Goal: Task Accomplishment & Management: Manage account settings

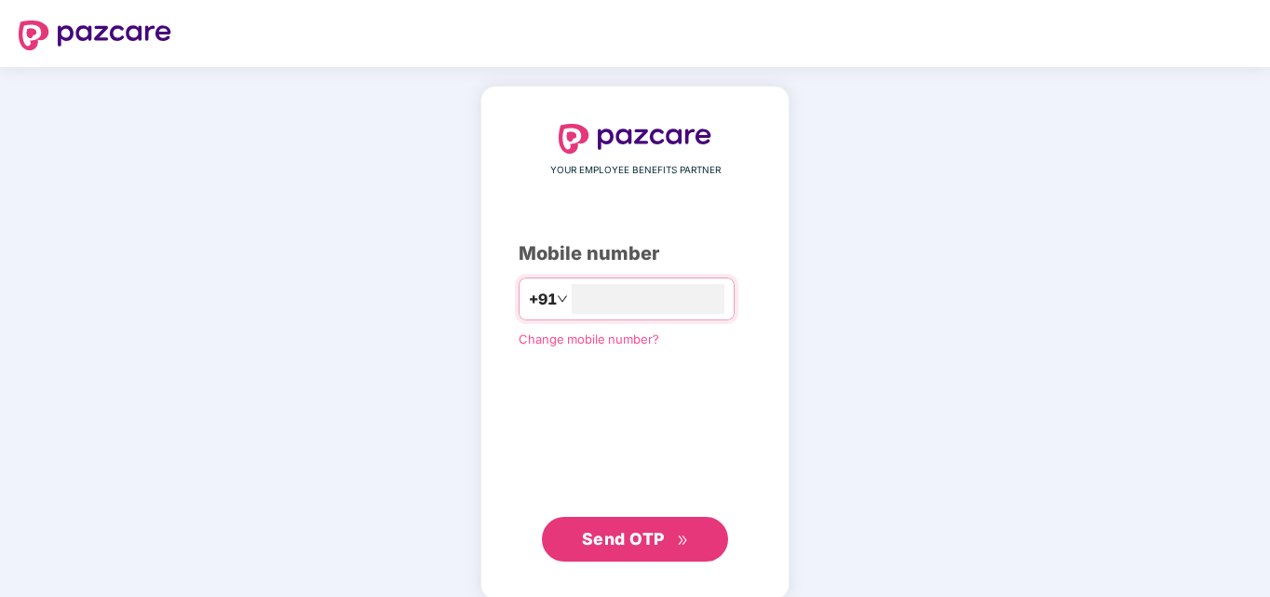
type input "**********"
click at [630, 536] on span "Send OTP" at bounding box center [623, 537] width 83 height 20
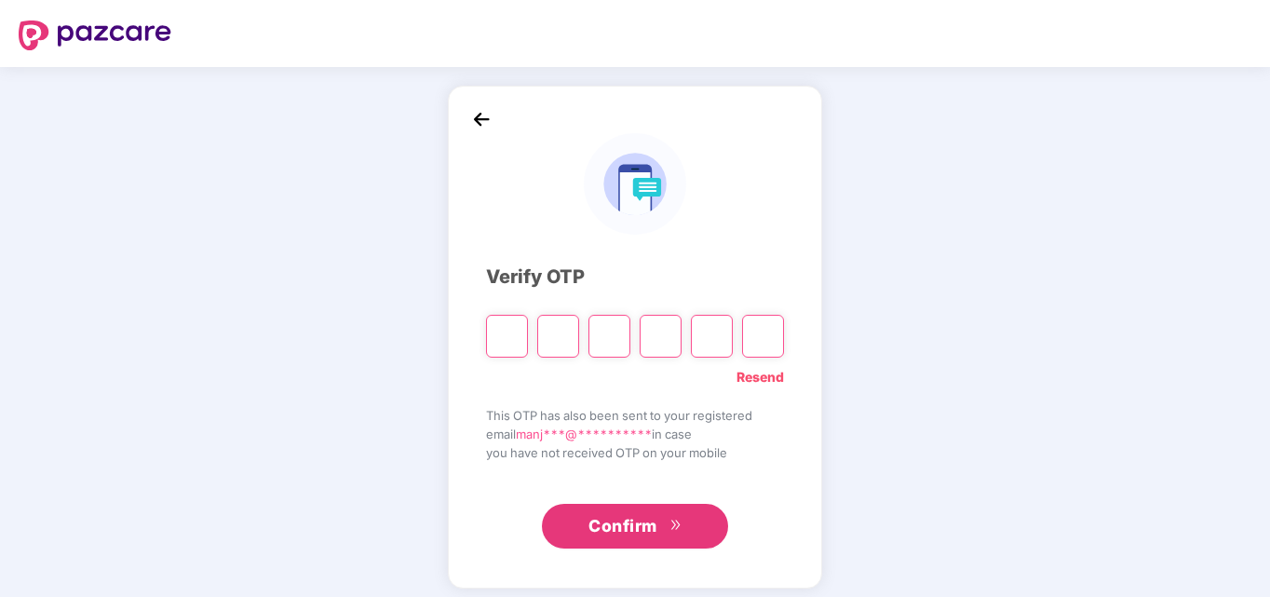
type input "*"
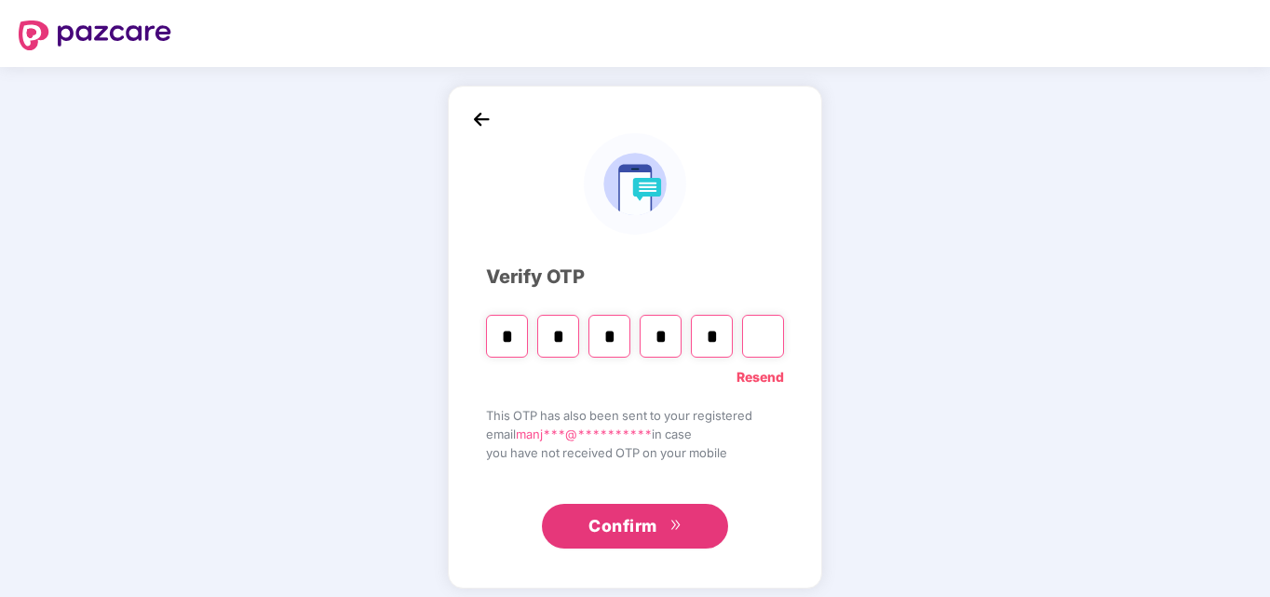
type input "*"
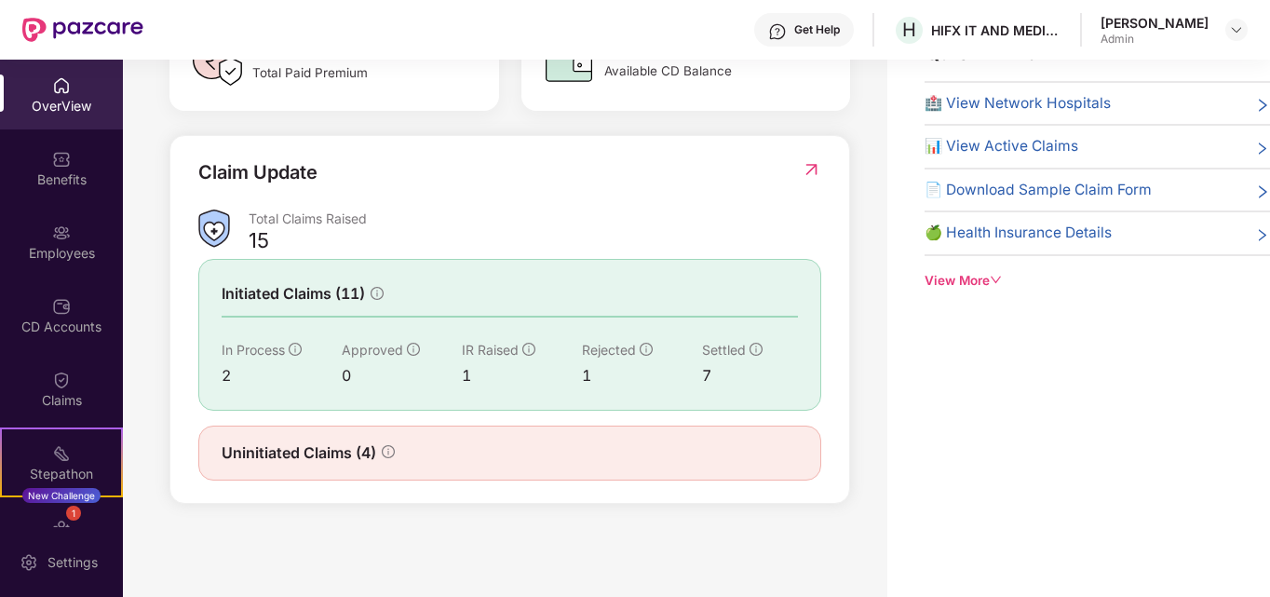
scroll to position [169, 0]
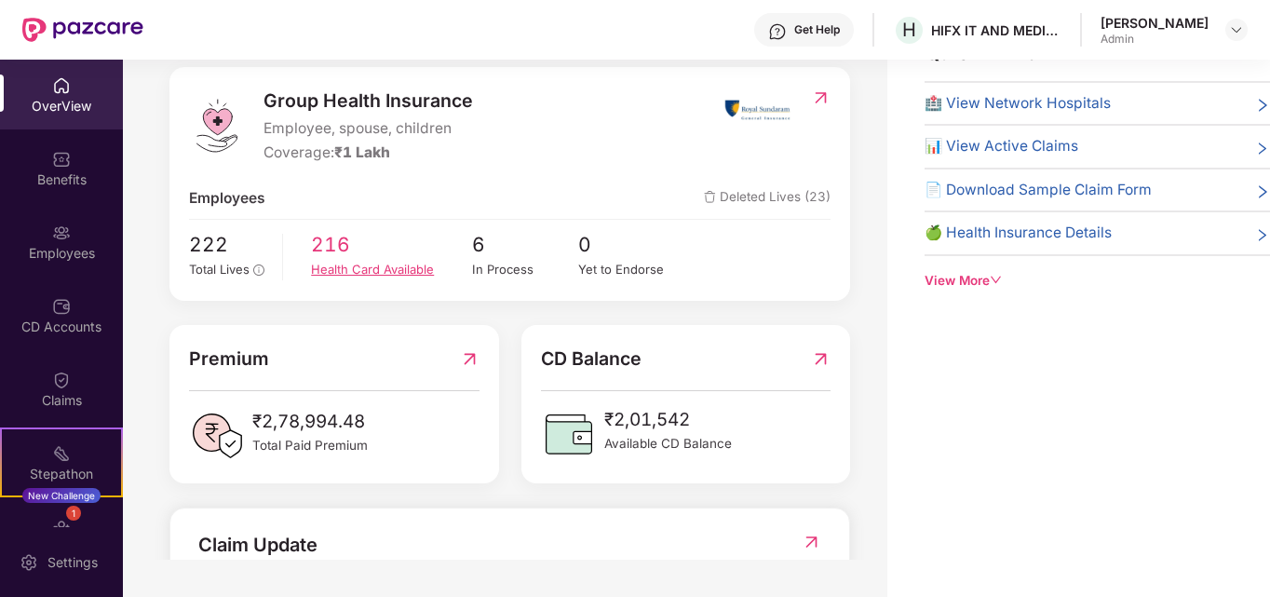
click at [337, 263] on div "Health Card Available" at bounding box center [391, 270] width 160 height 20
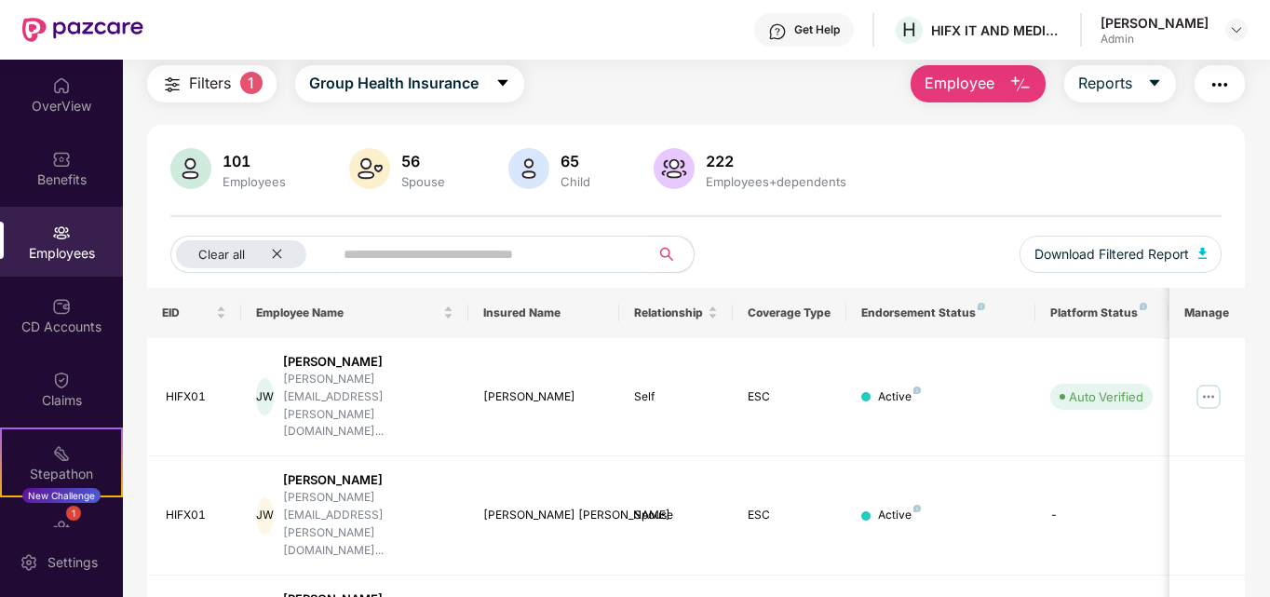
click at [367, 255] on input "text" at bounding box center [484, 254] width 281 height 28
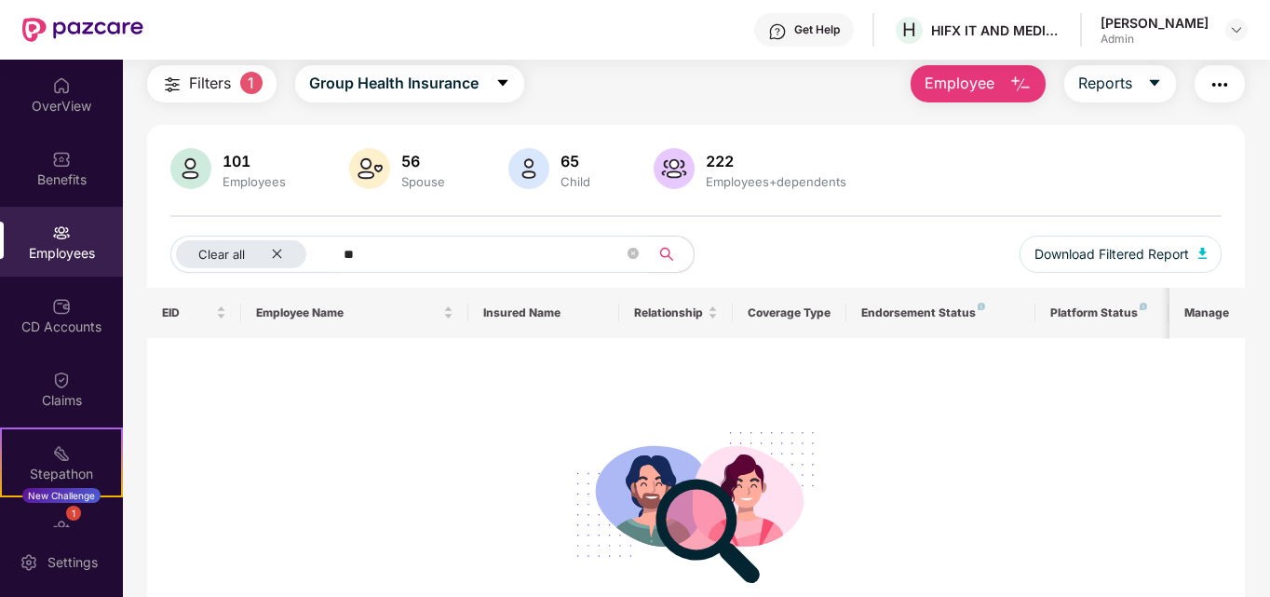
type input "*"
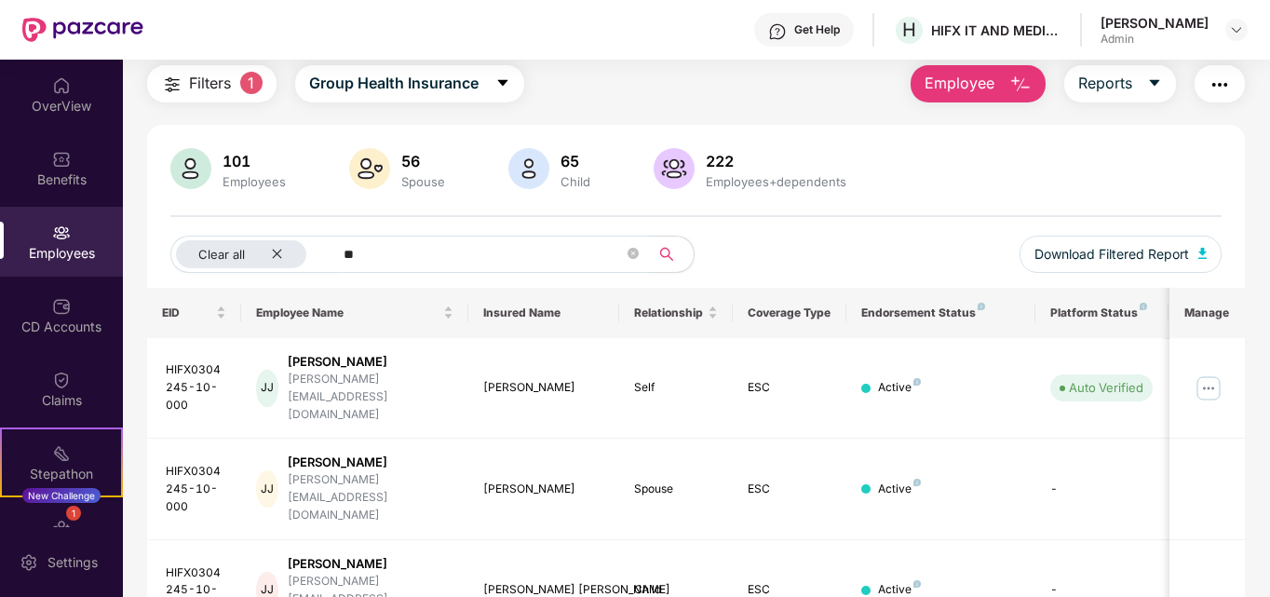
type input "*"
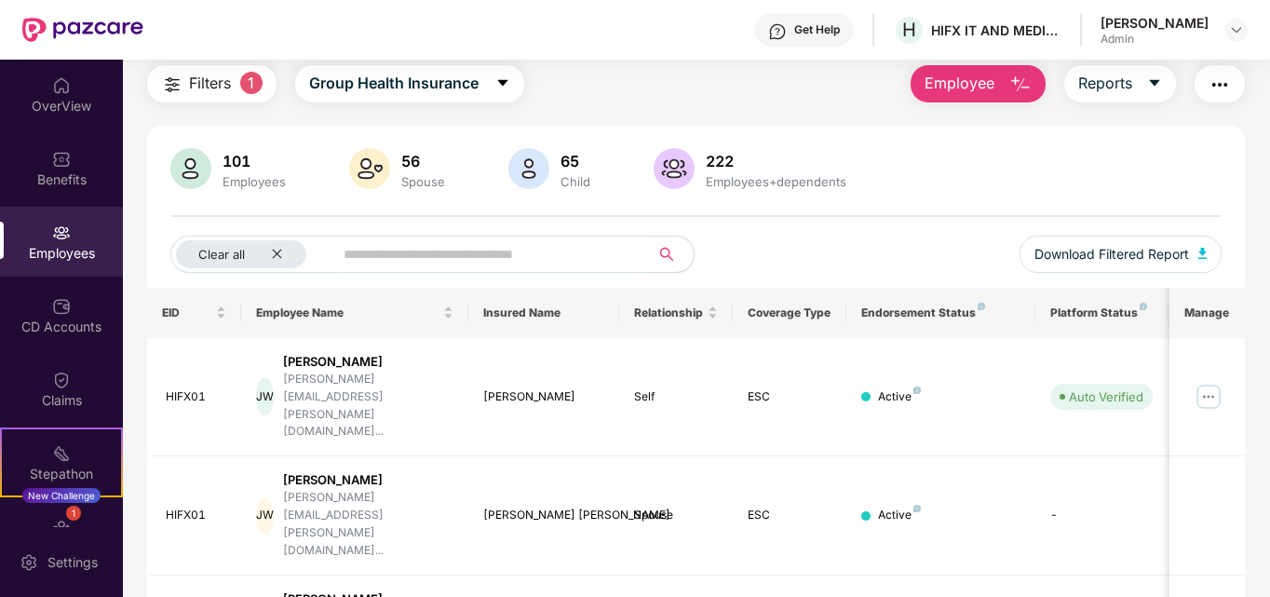
click at [247, 176] on div "Employees" at bounding box center [254, 181] width 71 height 15
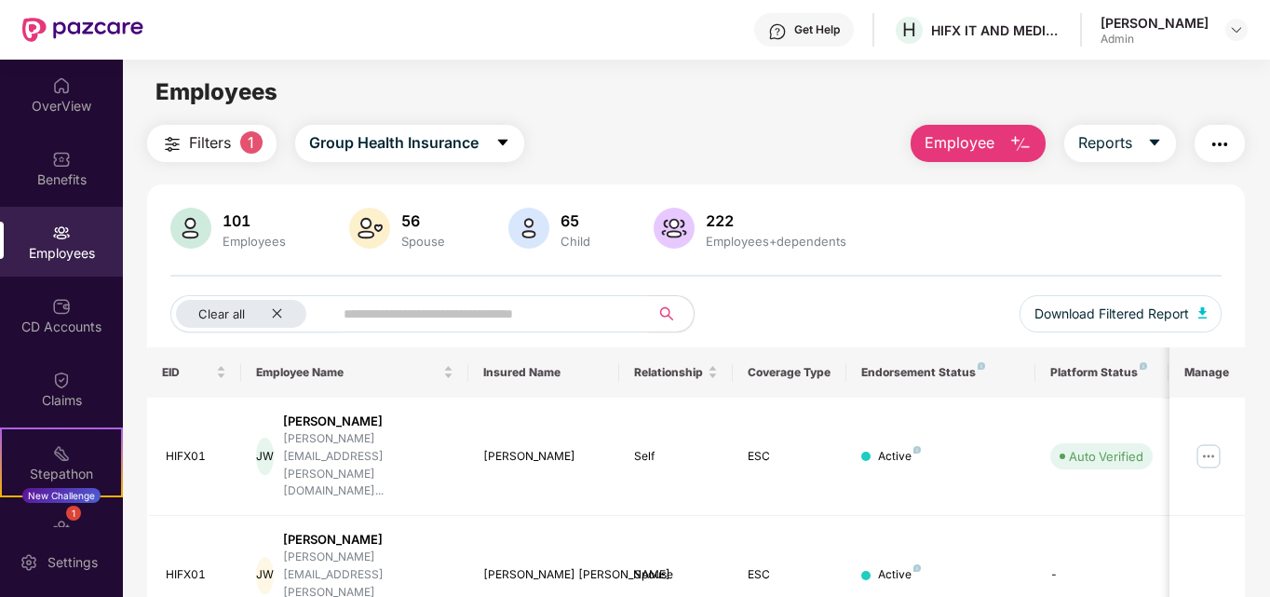
click at [377, 317] on input "text" at bounding box center [484, 314] width 281 height 28
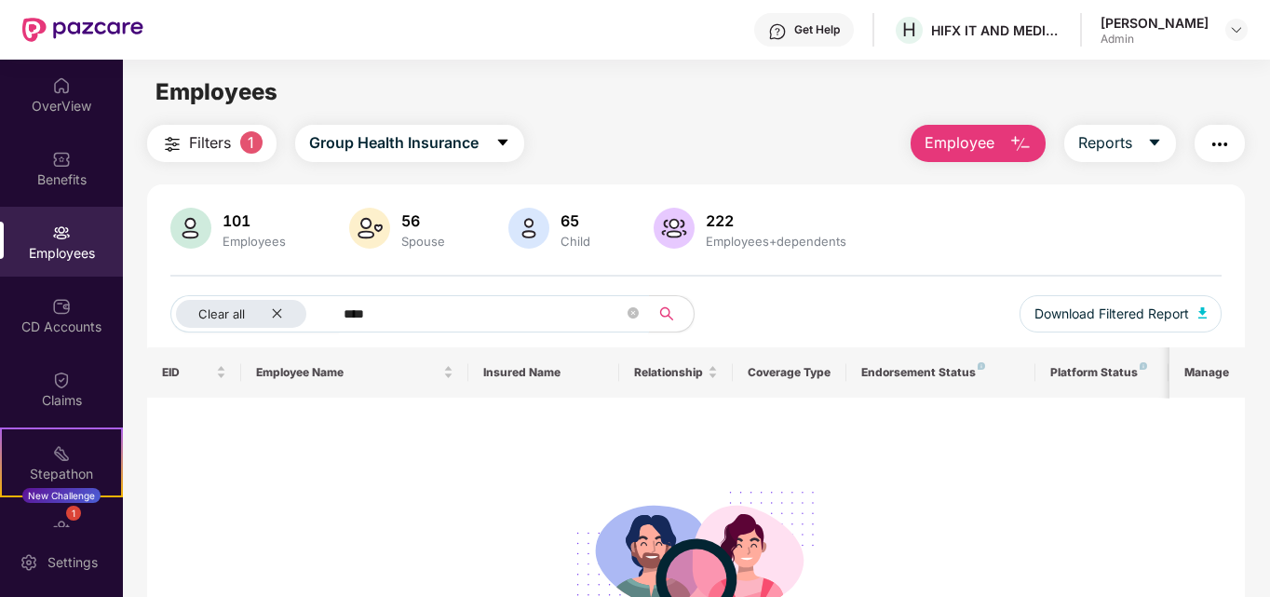
type input "****"
click at [60, 225] on img at bounding box center [61, 232] width 19 height 19
click at [56, 95] on div "OverView" at bounding box center [61, 95] width 123 height 70
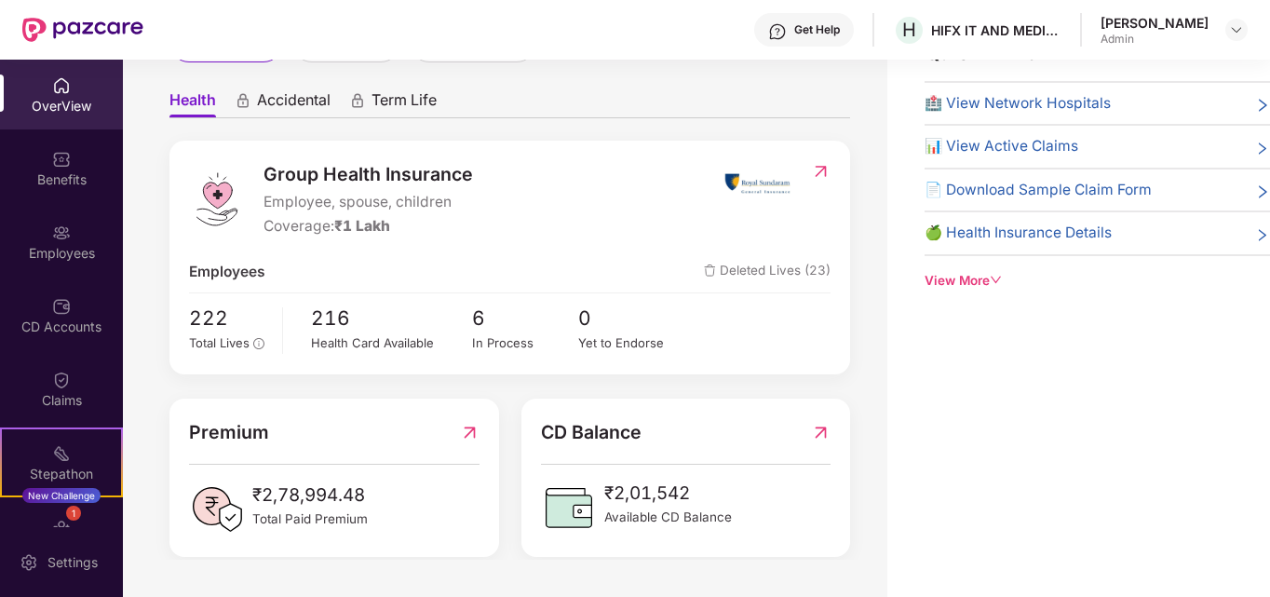
scroll to position [75, 0]
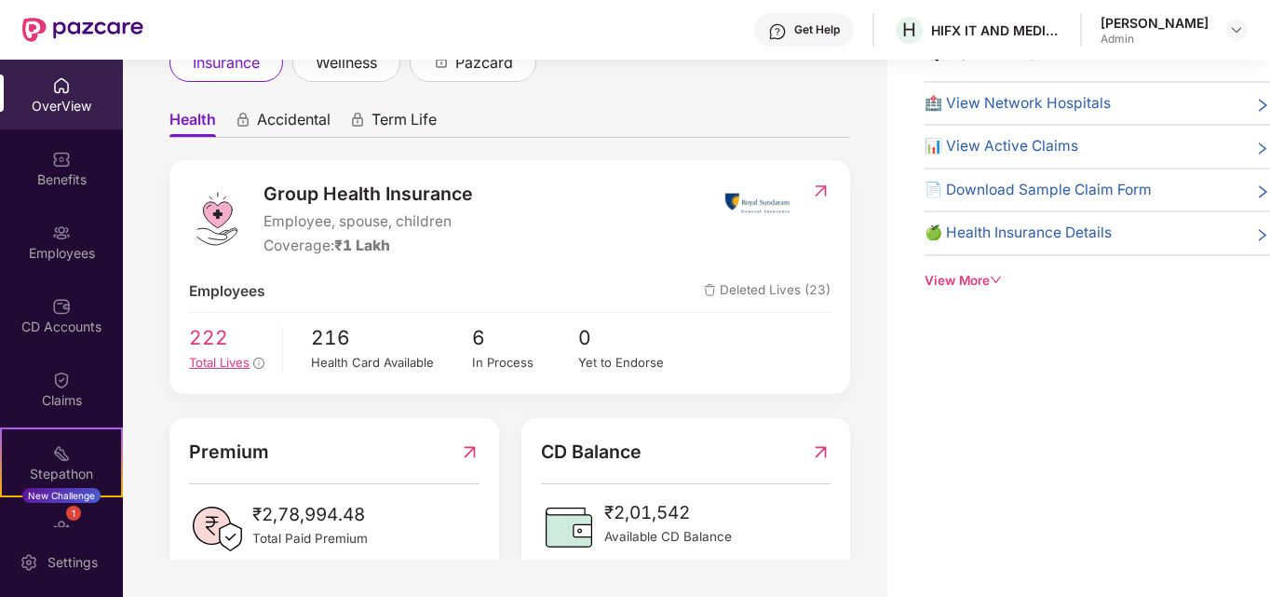
click at [232, 361] on span "Total Lives" at bounding box center [219, 362] width 61 height 15
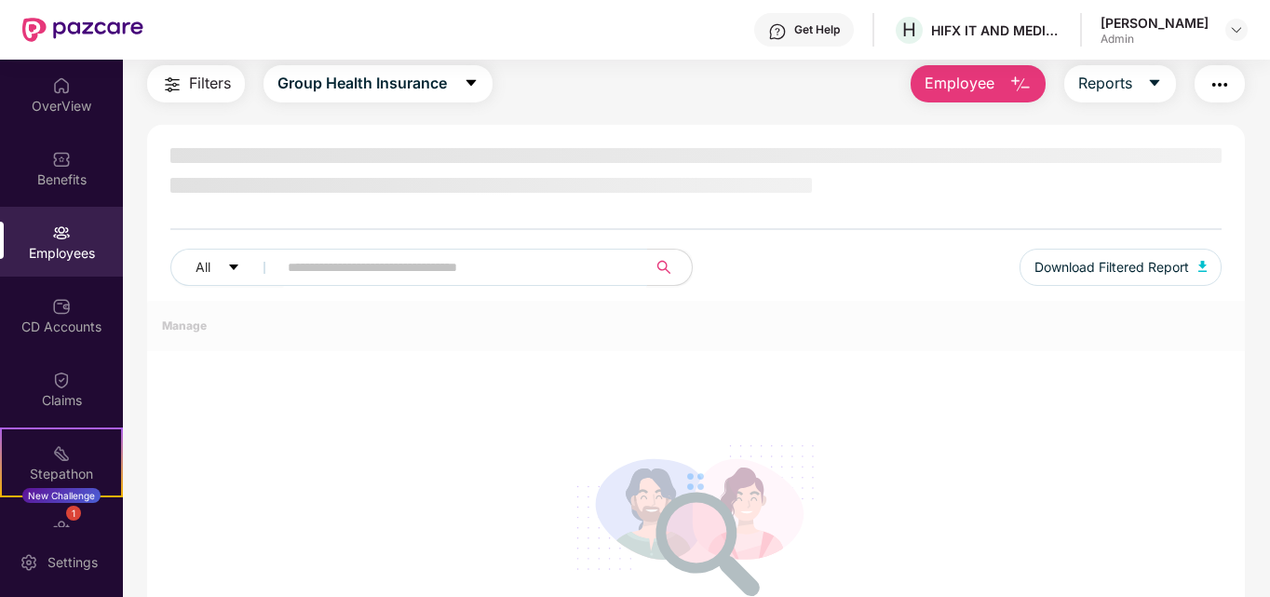
click at [318, 268] on input "text" at bounding box center [455, 267] width 334 height 28
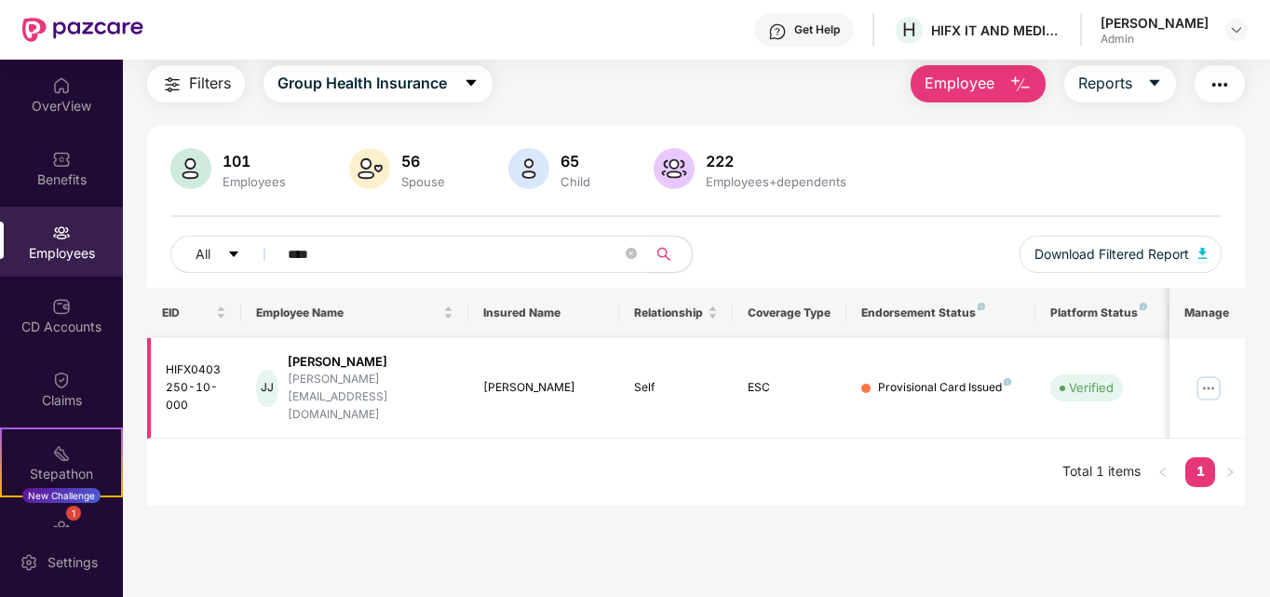
type input "****"
click at [1207, 373] on img at bounding box center [1209, 388] width 30 height 30
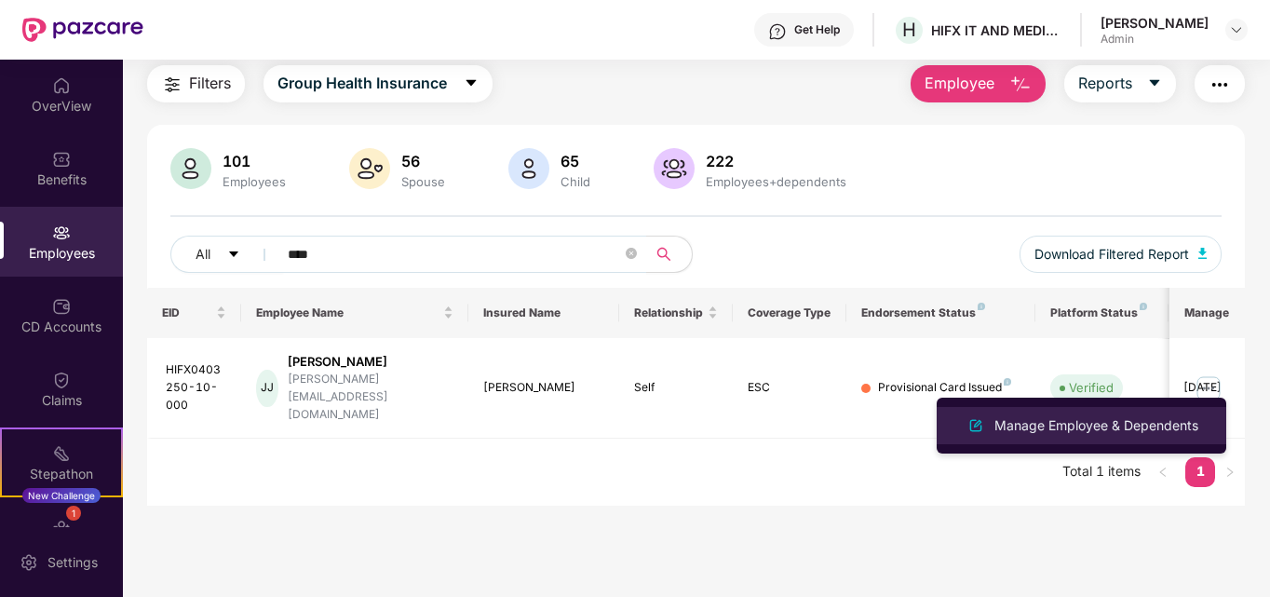
click at [1037, 424] on div "Manage Employee & Dependents" at bounding box center [1096, 425] width 211 height 20
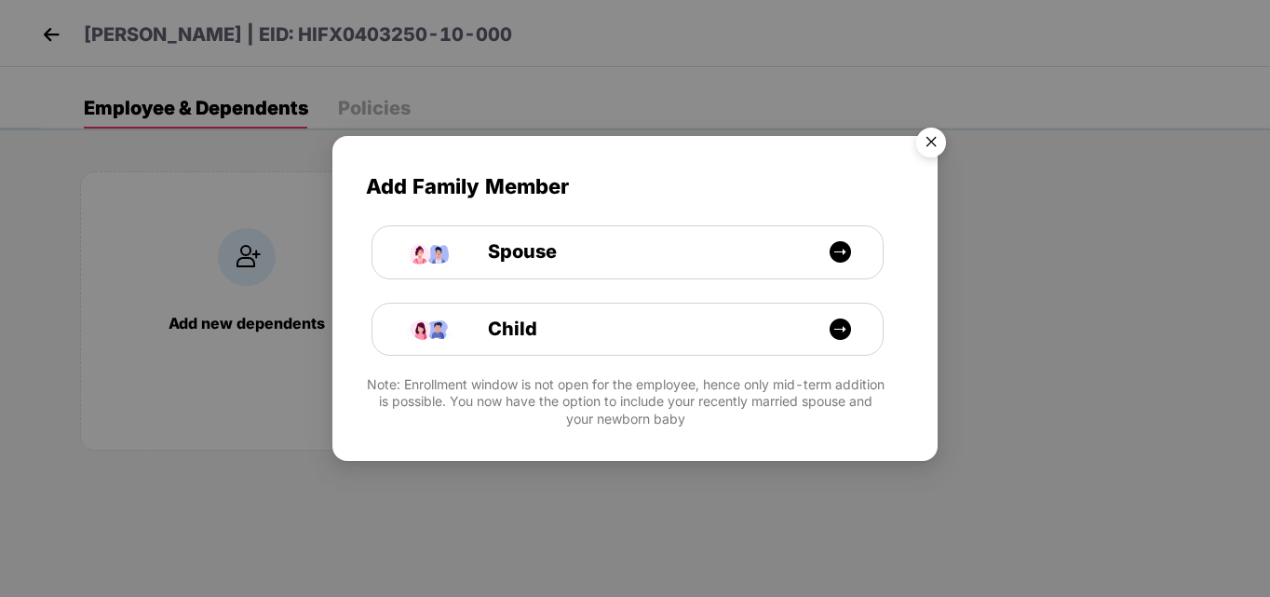
click at [937, 142] on img "Close" at bounding box center [931, 145] width 52 height 52
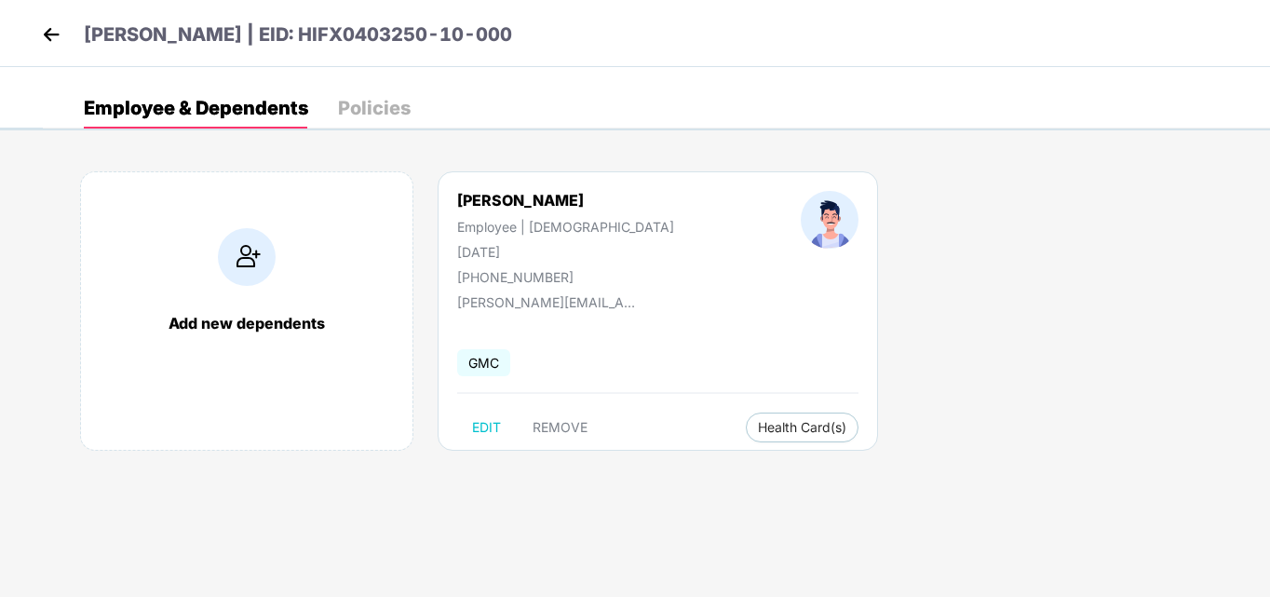
click at [737, 283] on div at bounding box center [829, 238] width 184 height 94
click at [355, 108] on div "Policies" at bounding box center [374, 108] width 73 height 19
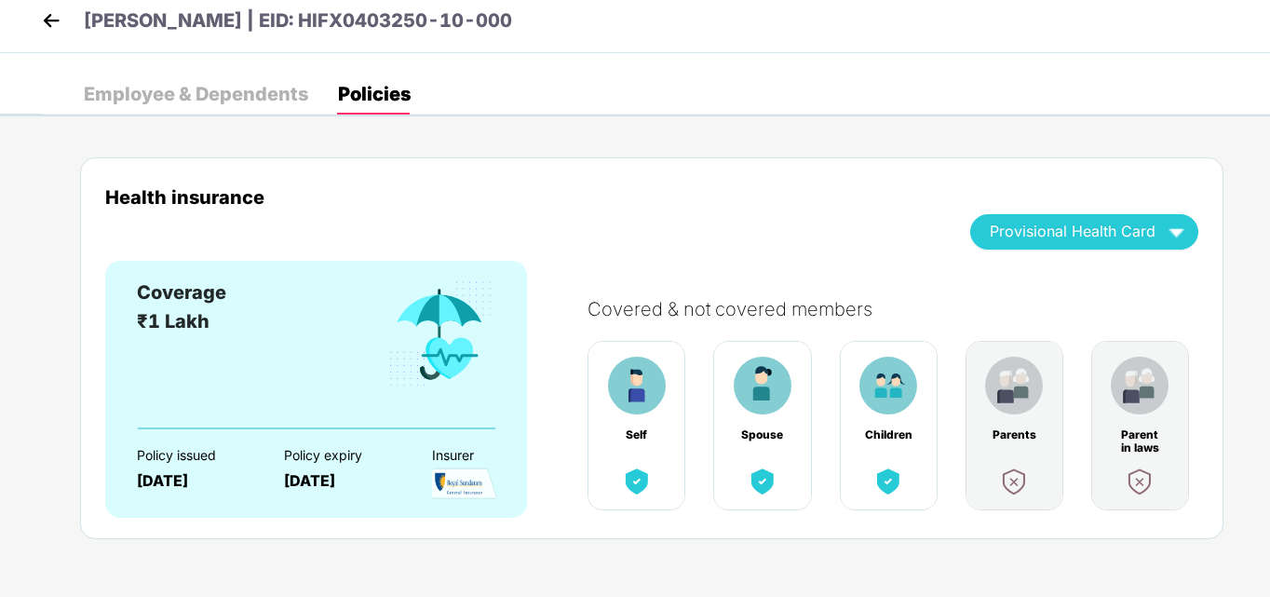
scroll to position [18, 0]
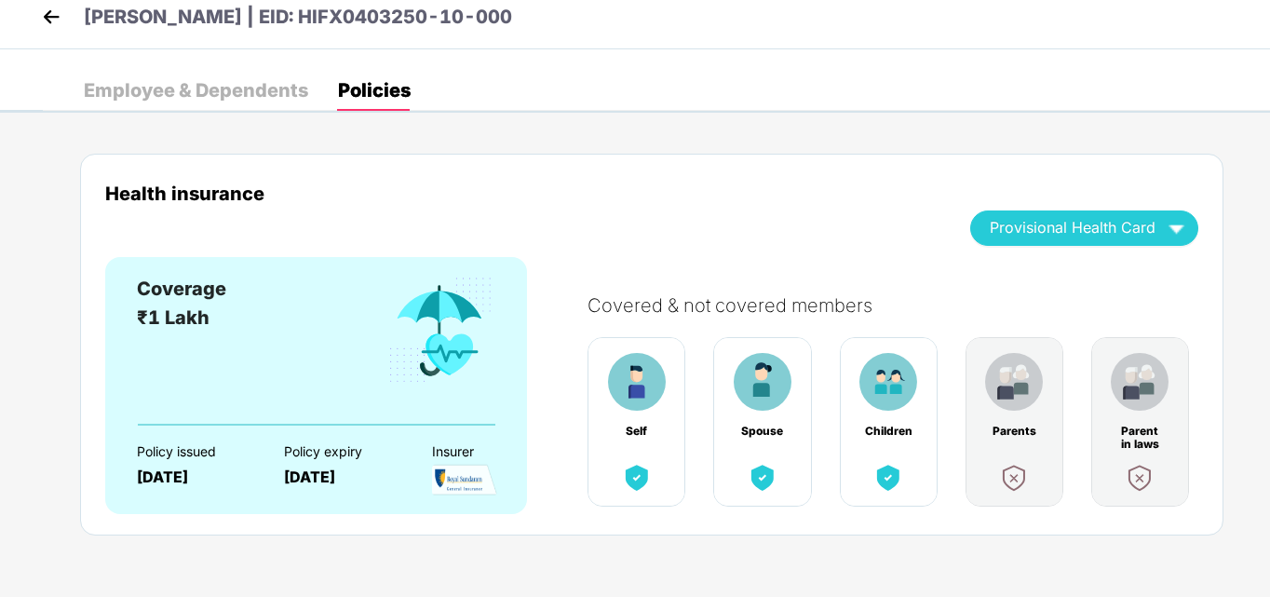
click at [58, 24] on img at bounding box center [51, 17] width 28 height 28
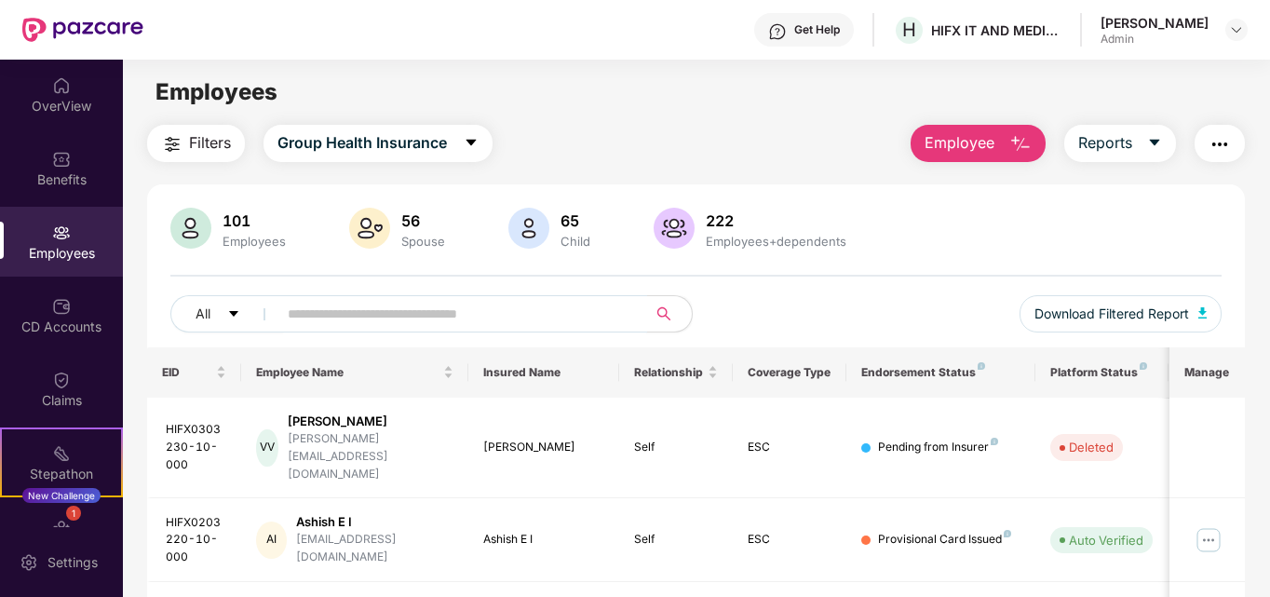
click at [429, 309] on input "text" at bounding box center [455, 314] width 334 height 28
click at [47, 86] on div "OverView" at bounding box center [61, 95] width 123 height 70
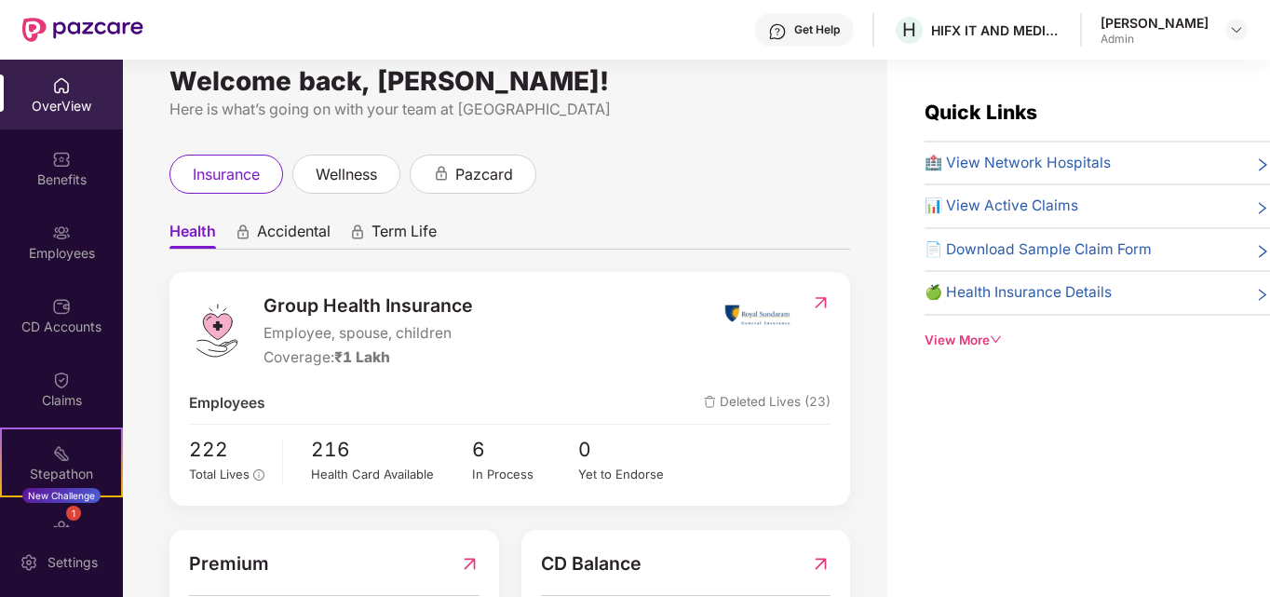
scroll to position [93, 0]
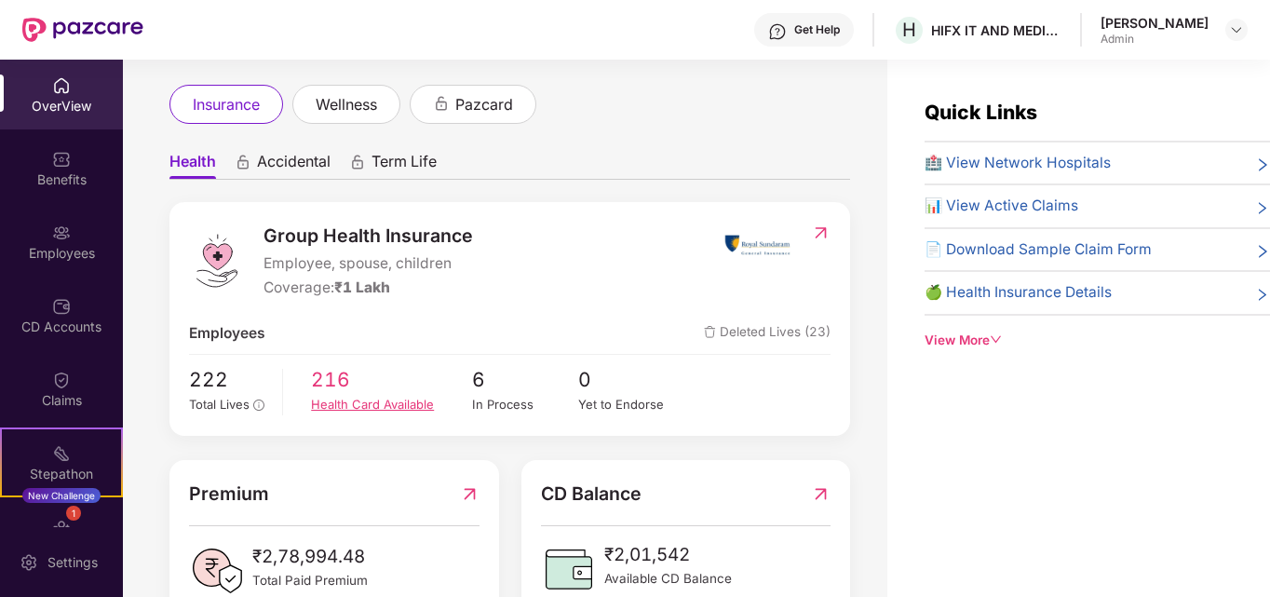
click at [368, 403] on div "Health Card Available" at bounding box center [391, 405] width 160 height 20
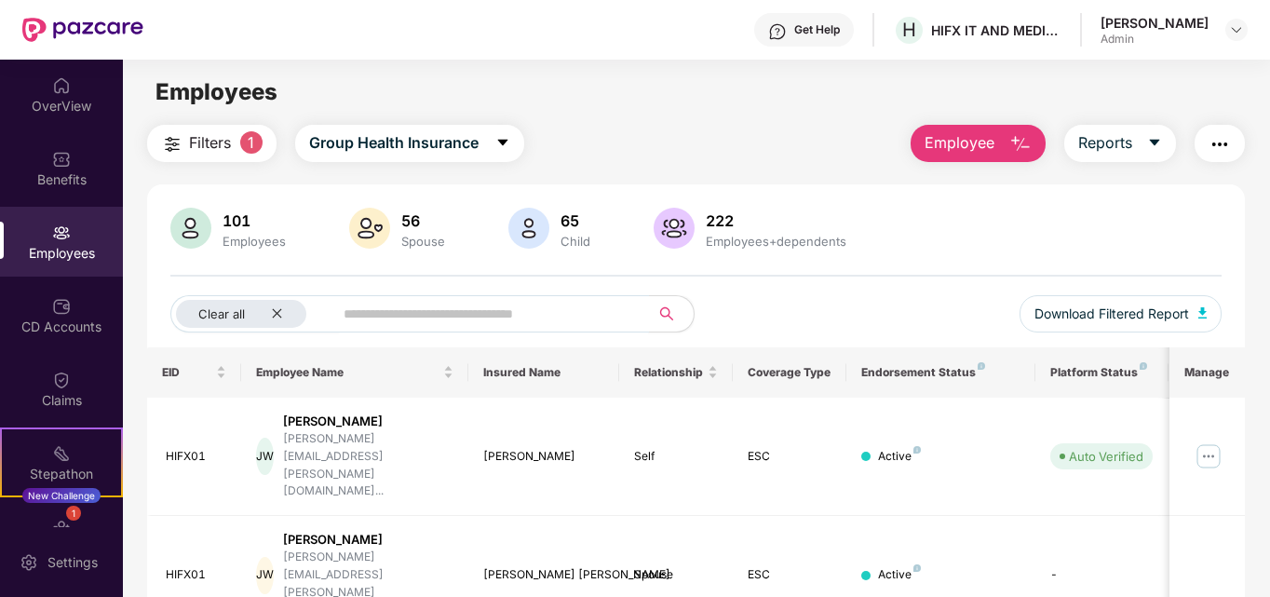
click at [393, 317] on input "text" at bounding box center [484, 314] width 281 height 28
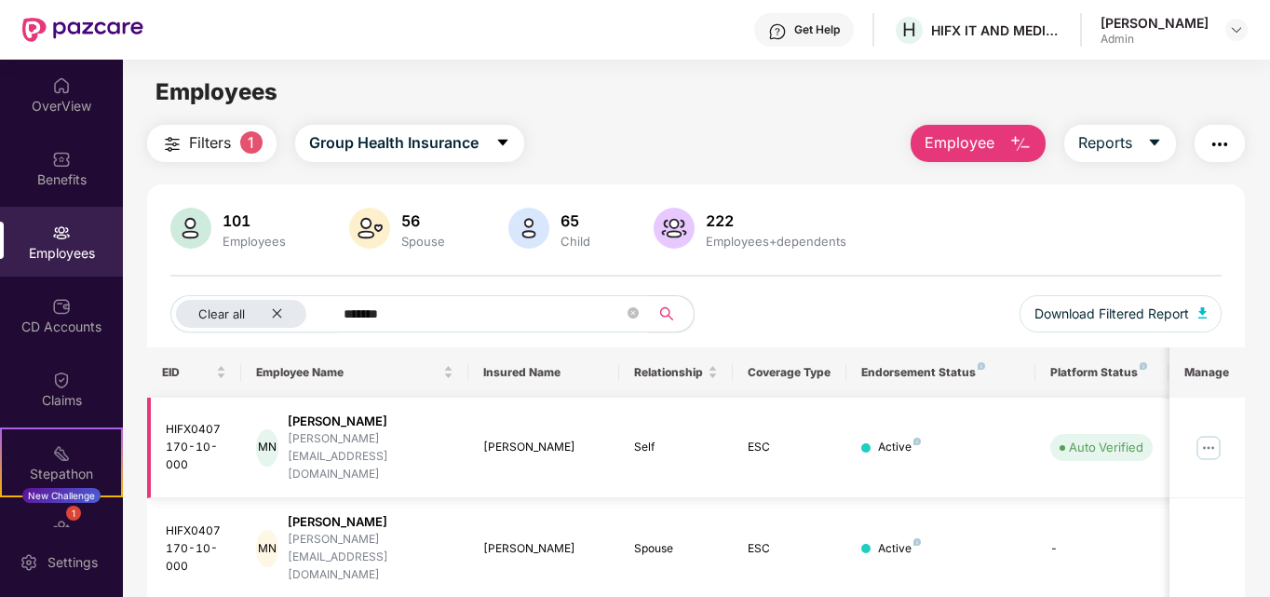
type input "*******"
click at [1211, 436] on img at bounding box center [1209, 448] width 30 height 30
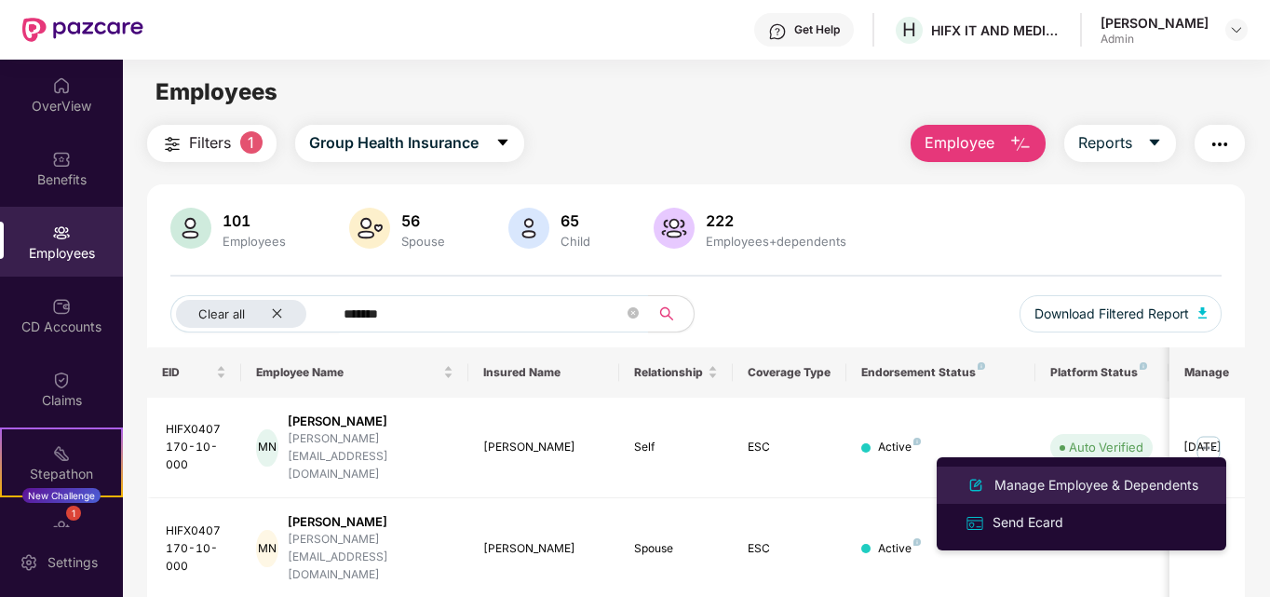
click at [1101, 483] on div "Manage Employee & Dependents" at bounding box center [1096, 485] width 211 height 20
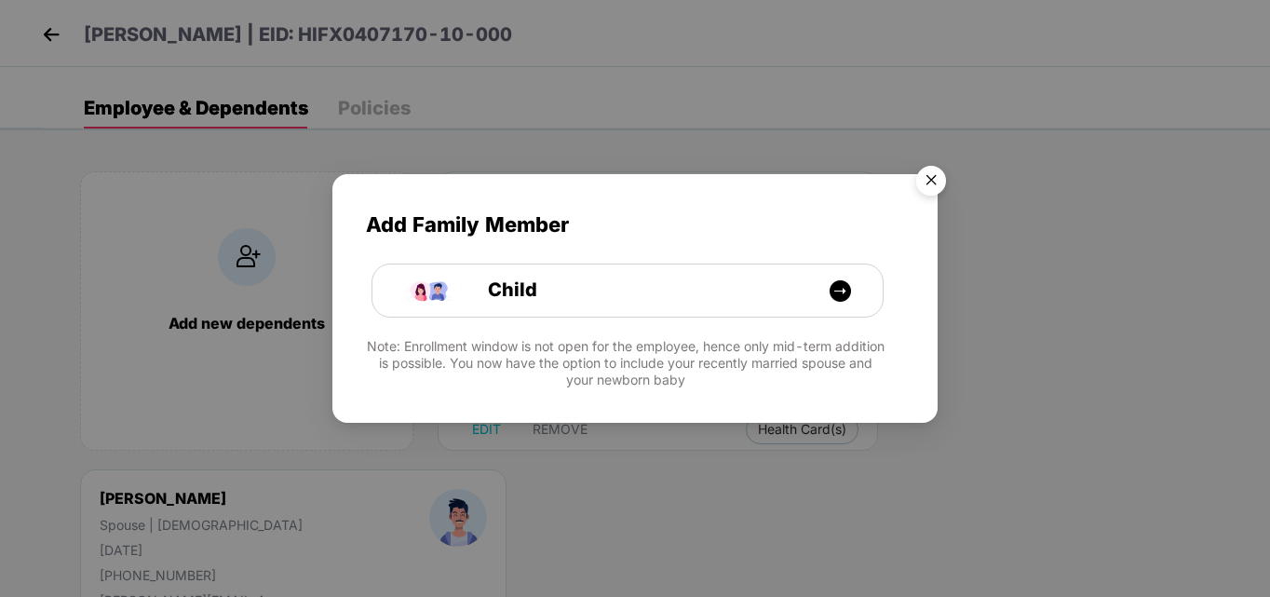
click at [933, 179] on img "Close" at bounding box center [931, 183] width 52 height 52
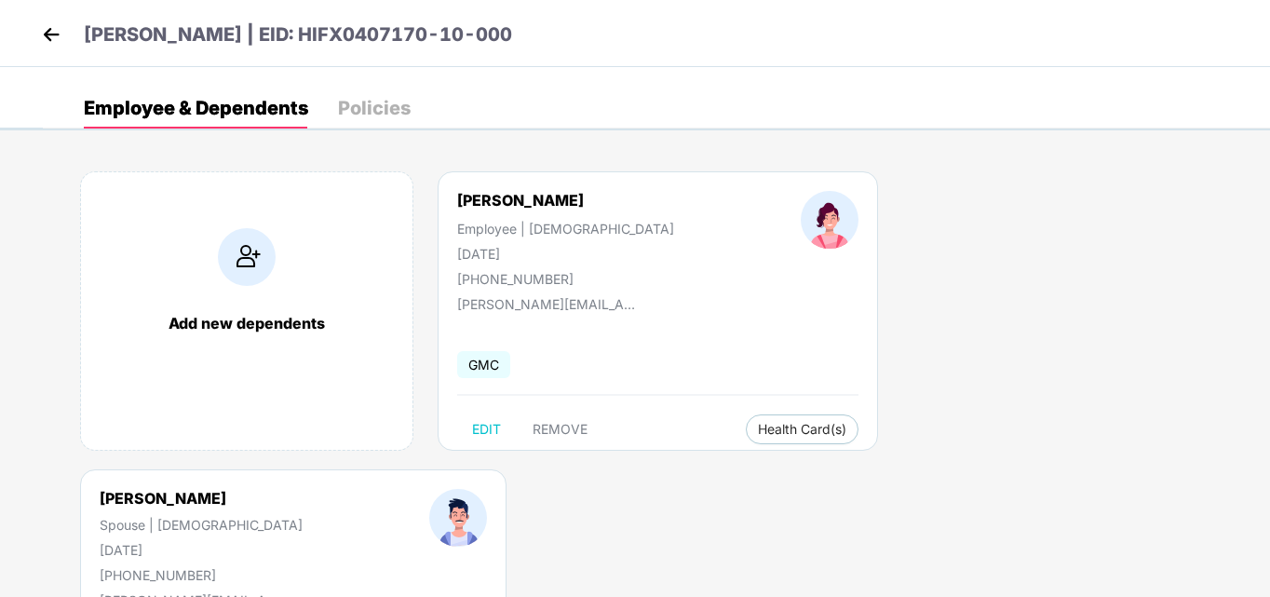
click at [666, 318] on div "[PERSON_NAME] Employee | [DEMOGRAPHIC_DATA] [DATE] [PHONE_NUMBER] [PERSON_NAME]…" at bounding box center [658, 310] width 440 height 279
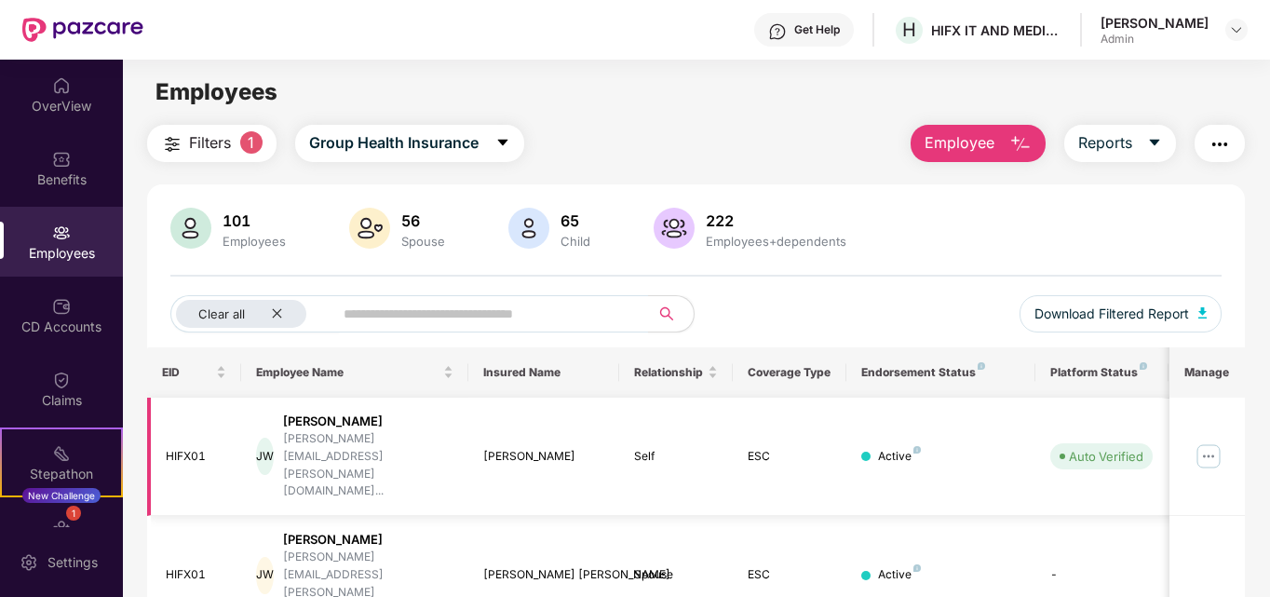
click at [971, 448] on div "Active" at bounding box center [940, 457] width 159 height 18
click at [906, 448] on div "Active" at bounding box center [899, 457] width 43 height 18
click at [1207, 441] on img at bounding box center [1209, 456] width 30 height 30
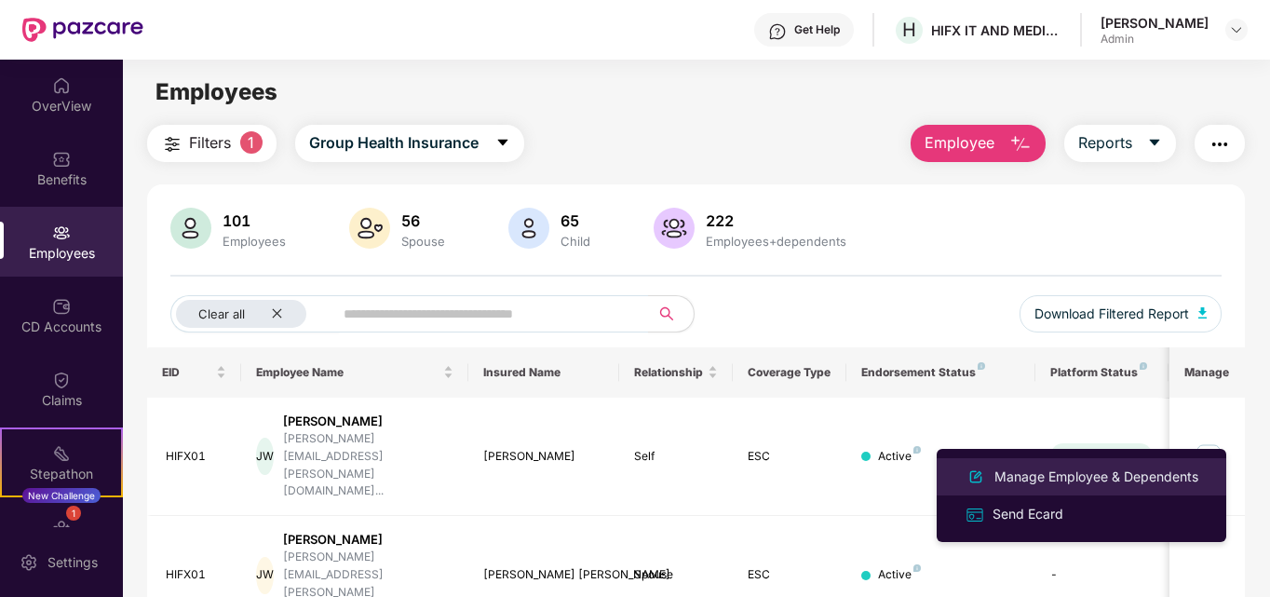
click at [1098, 474] on div "Manage Employee & Dependents" at bounding box center [1096, 476] width 211 height 20
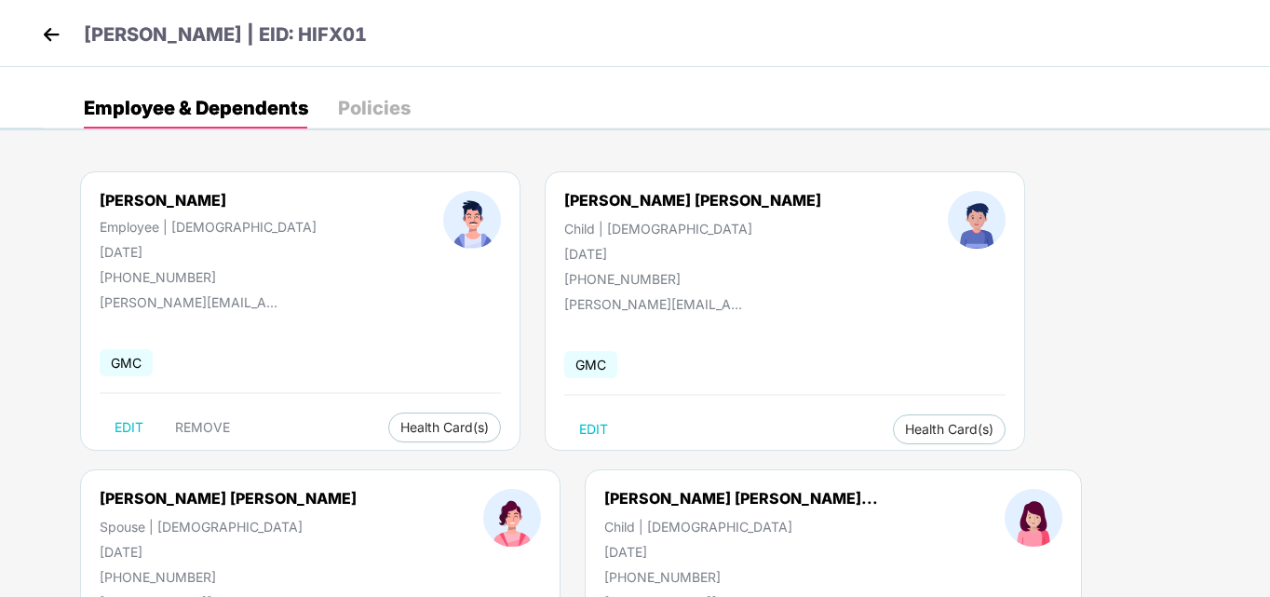
click at [48, 31] on img at bounding box center [51, 34] width 28 height 28
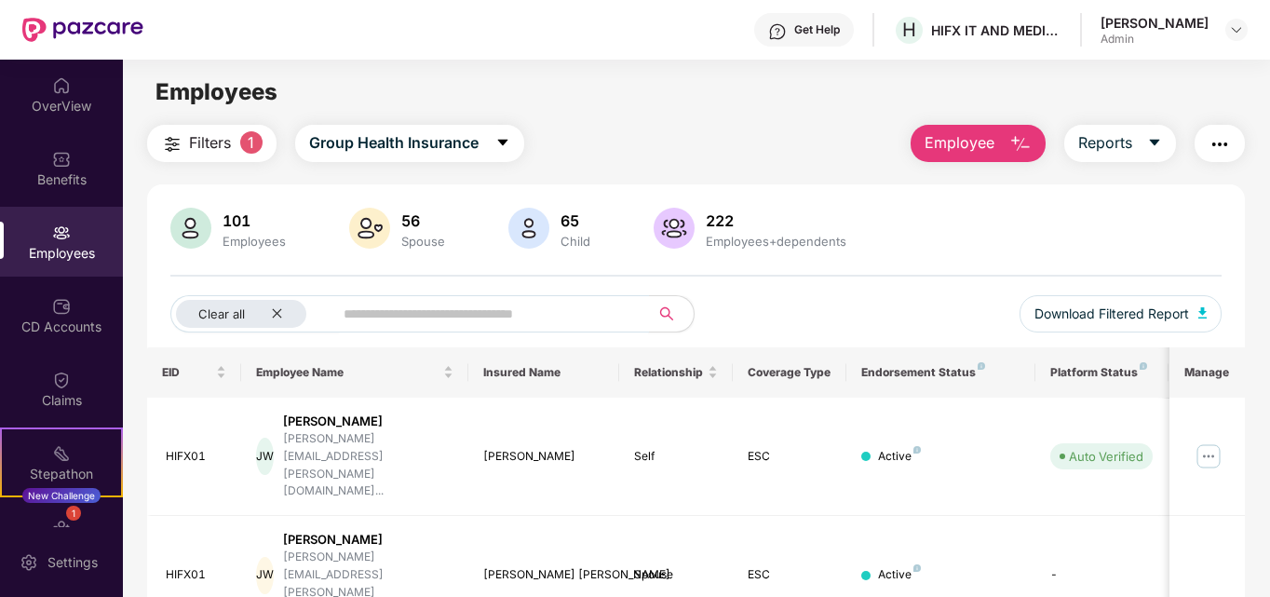
click at [353, 312] on input "text" at bounding box center [484, 314] width 281 height 28
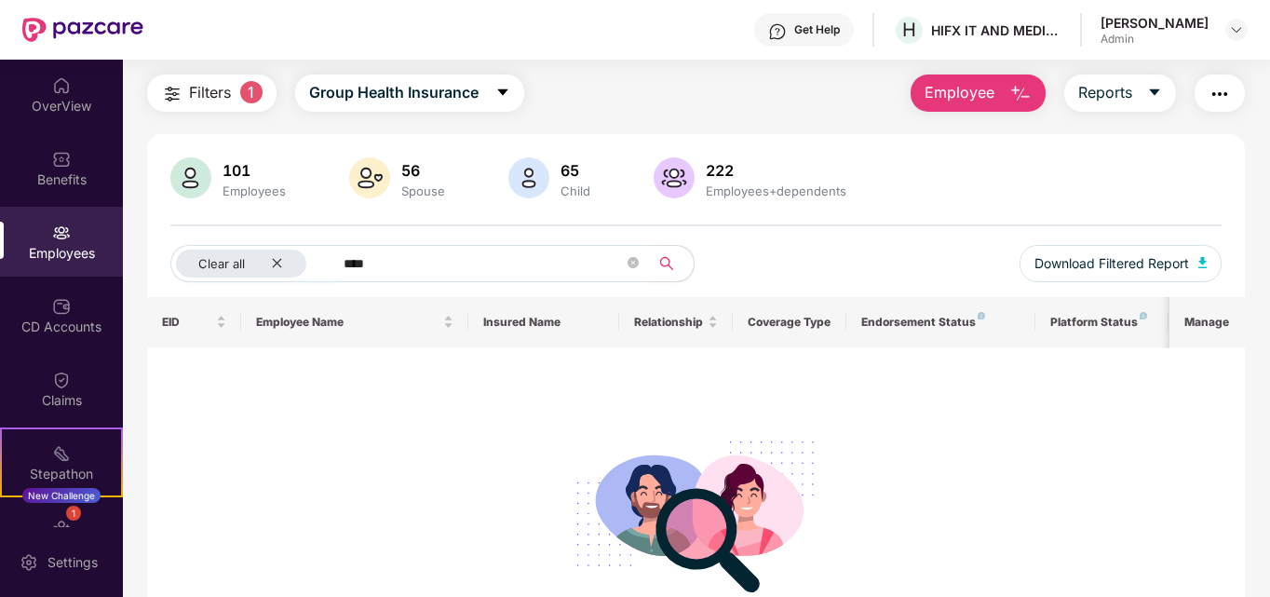
scroll to position [93, 0]
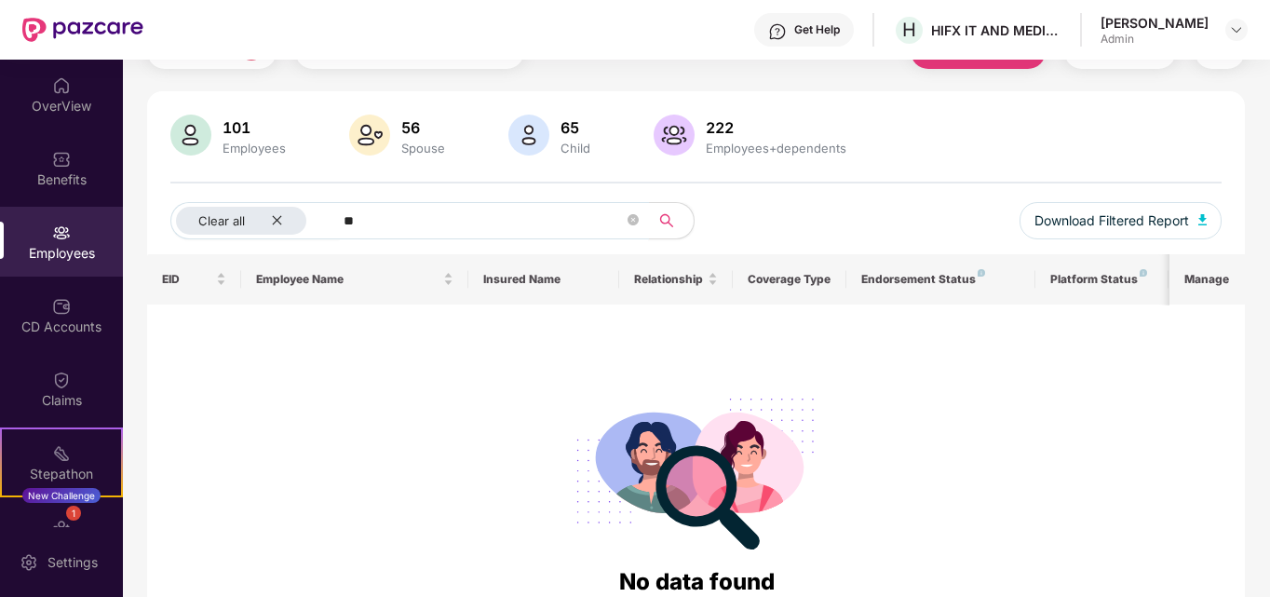
type input "*"
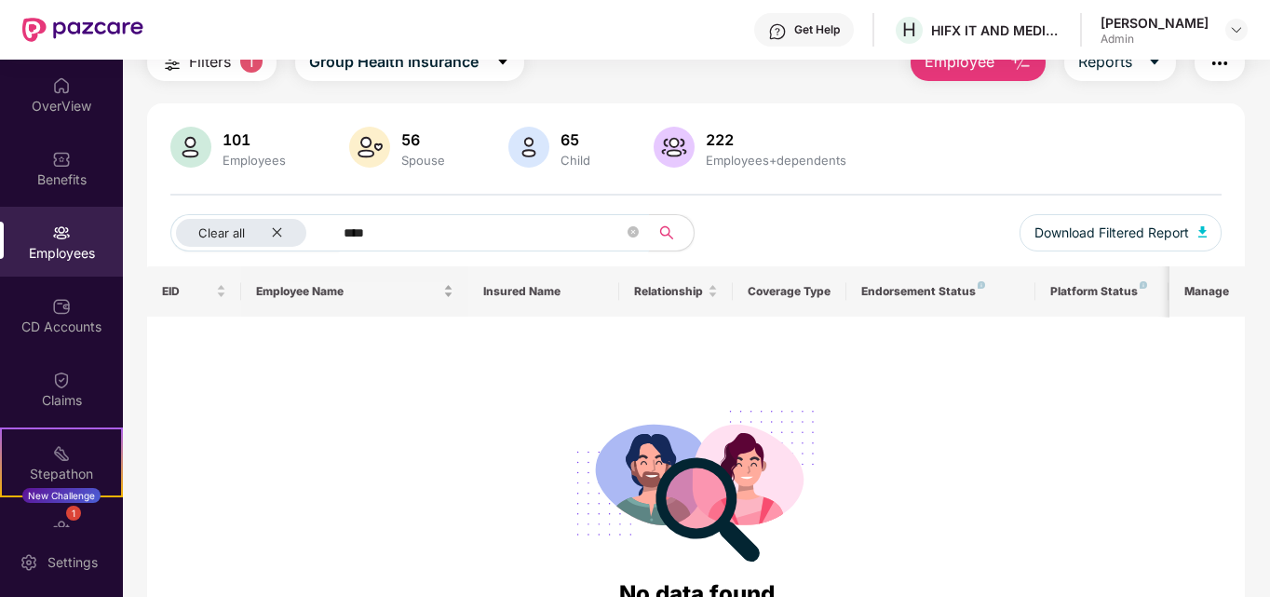
scroll to position [0, 0]
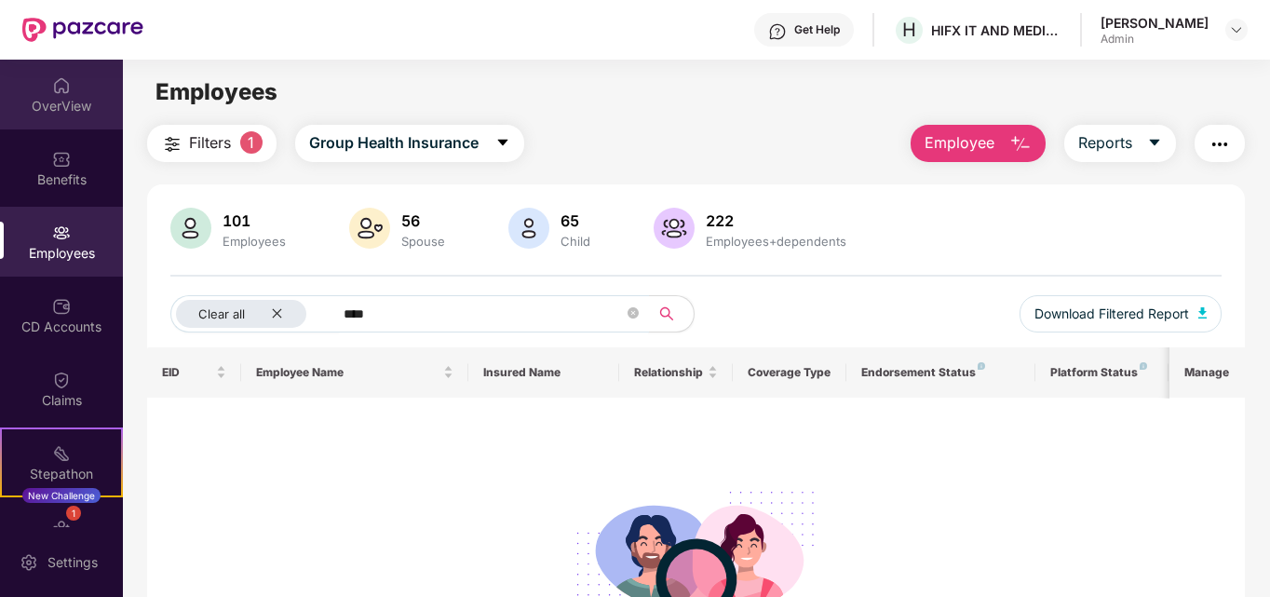
type input "****"
click at [61, 95] on div "OverView" at bounding box center [61, 95] width 123 height 70
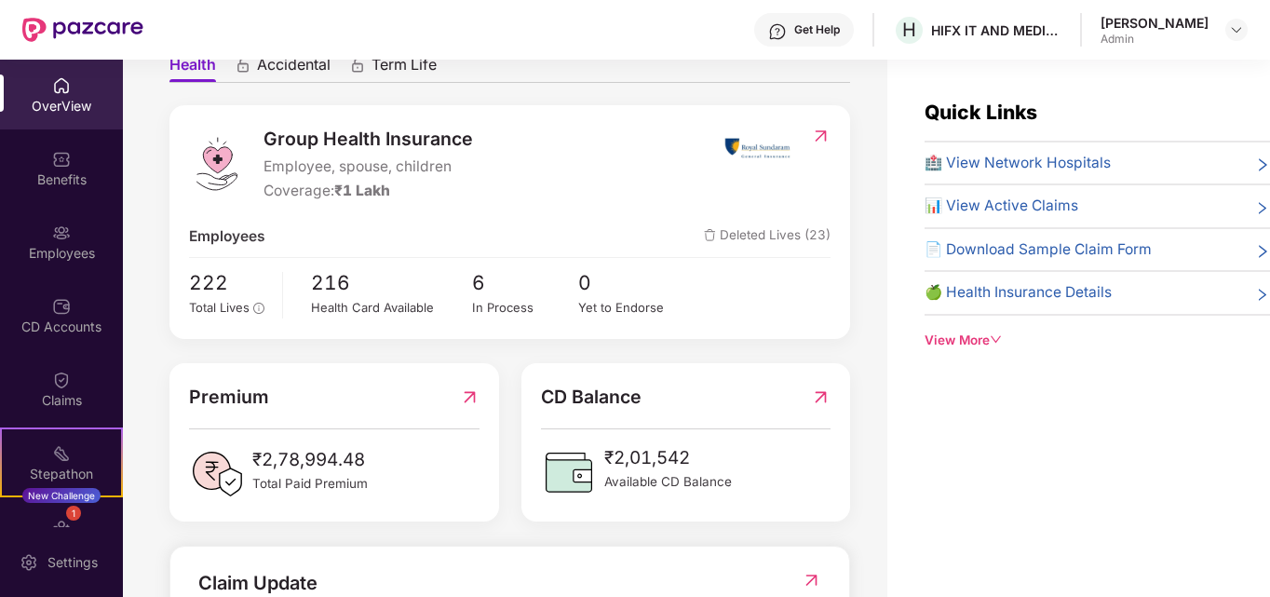
scroll to position [169, 0]
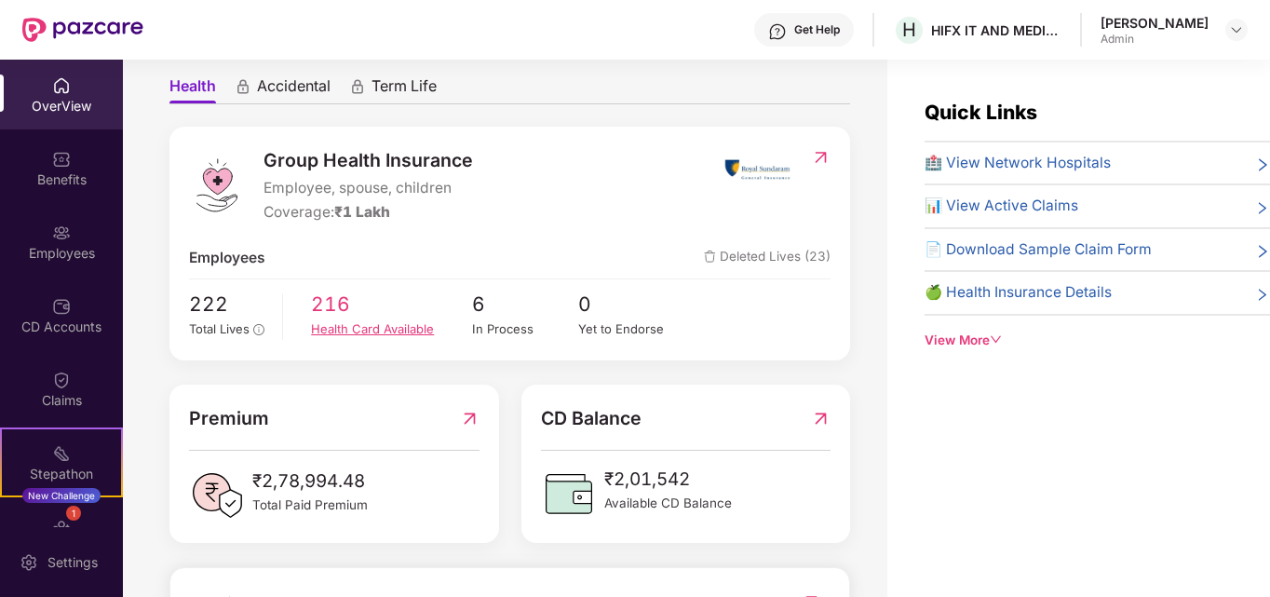
click at [417, 335] on div "Health Card Available" at bounding box center [391, 329] width 160 height 20
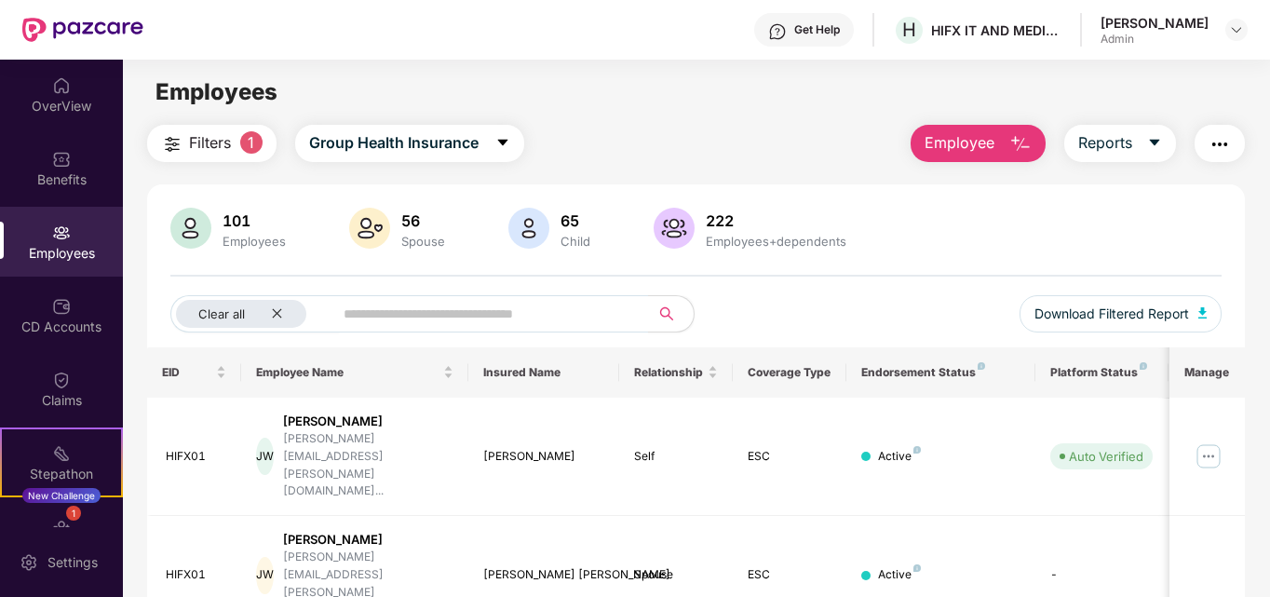
click at [1222, 143] on img "button" at bounding box center [1219, 144] width 22 height 22
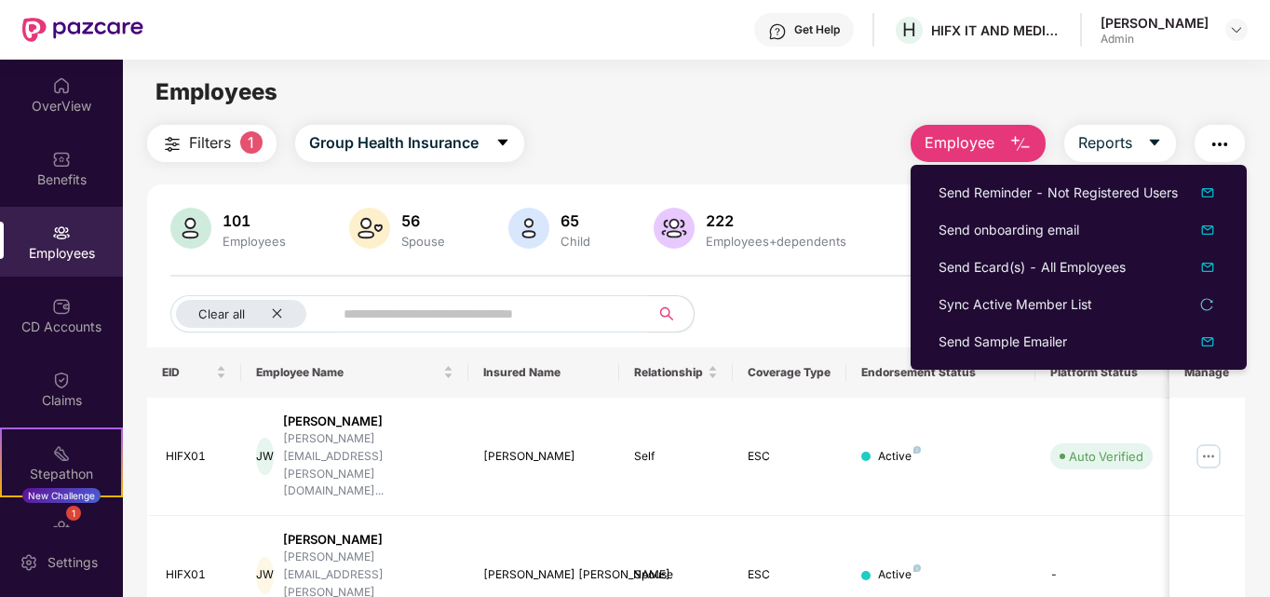
click at [803, 127] on div "Filters 1 Group Health Insurance Employee Reports" at bounding box center [696, 143] width 1099 height 37
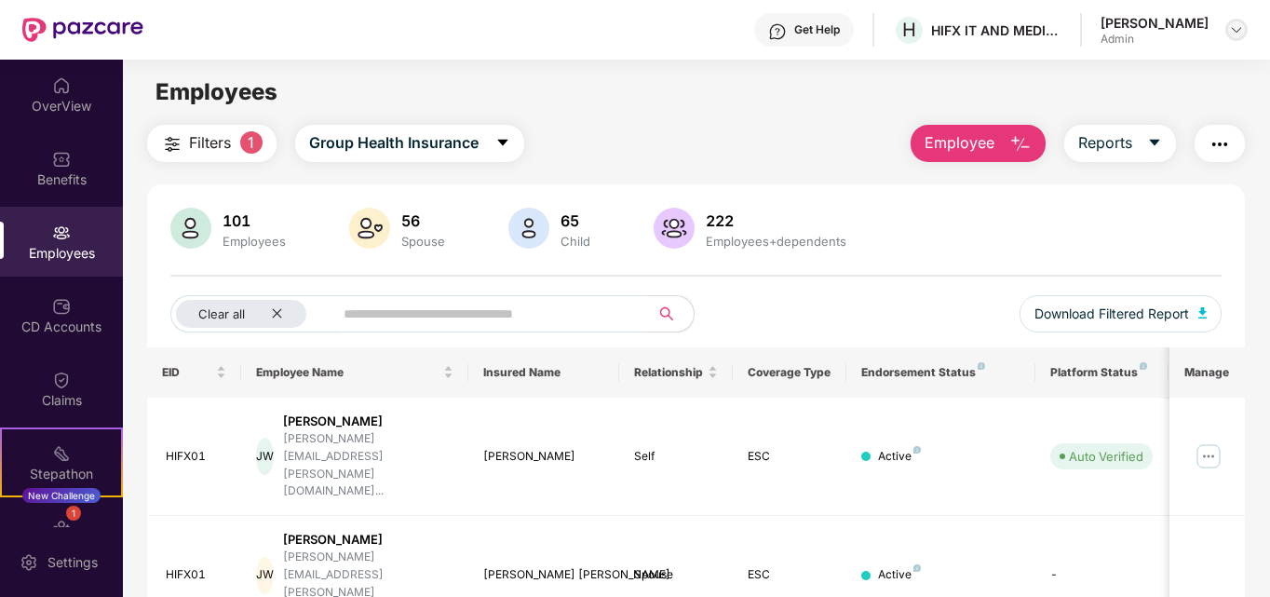
click at [1235, 24] on img at bounding box center [1236, 29] width 15 height 15
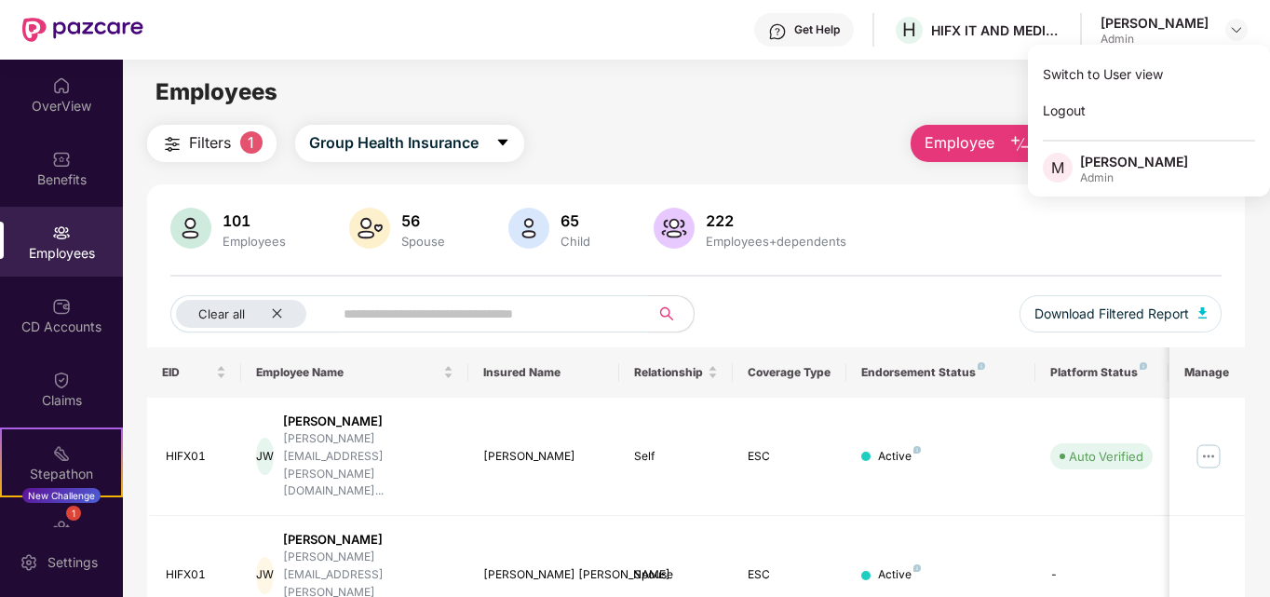
click at [920, 74] on div "Employees" at bounding box center [696, 91] width 1146 height 35
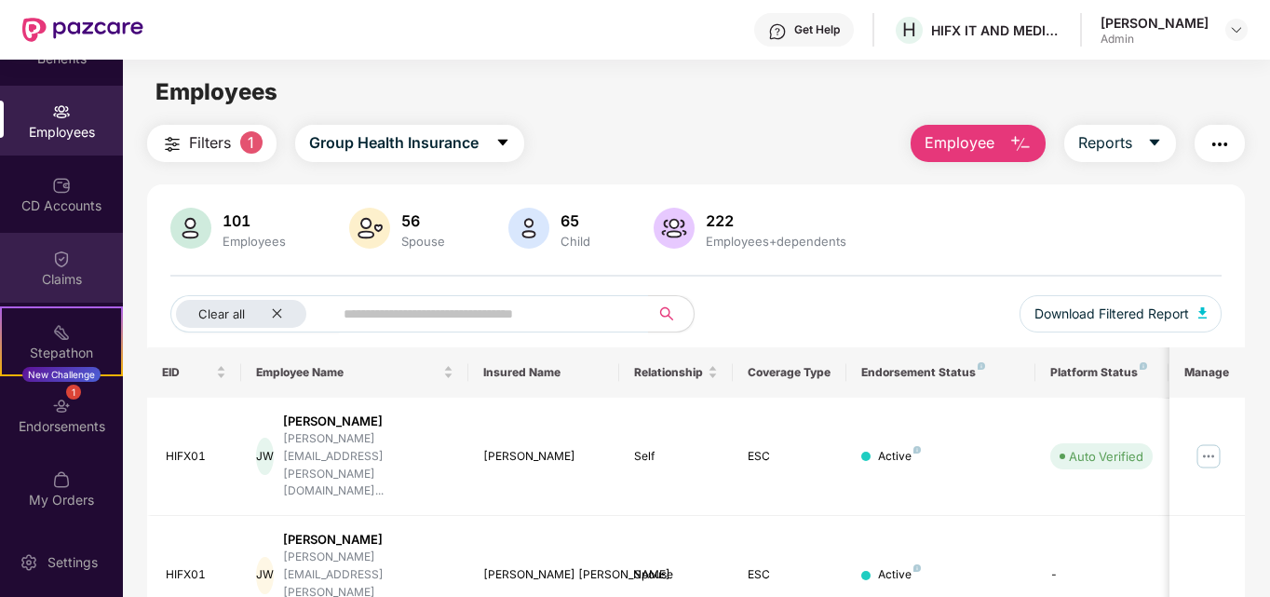
click at [68, 263] on div "Claims" at bounding box center [61, 268] width 123 height 70
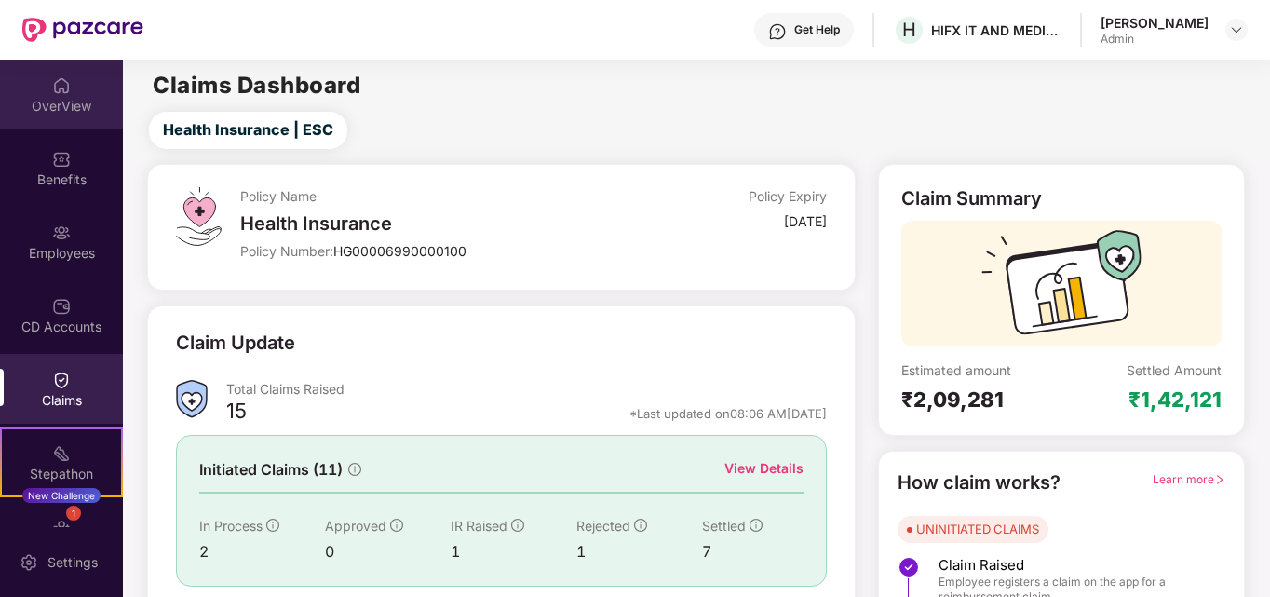
click at [58, 95] on div "OverView" at bounding box center [61, 95] width 123 height 70
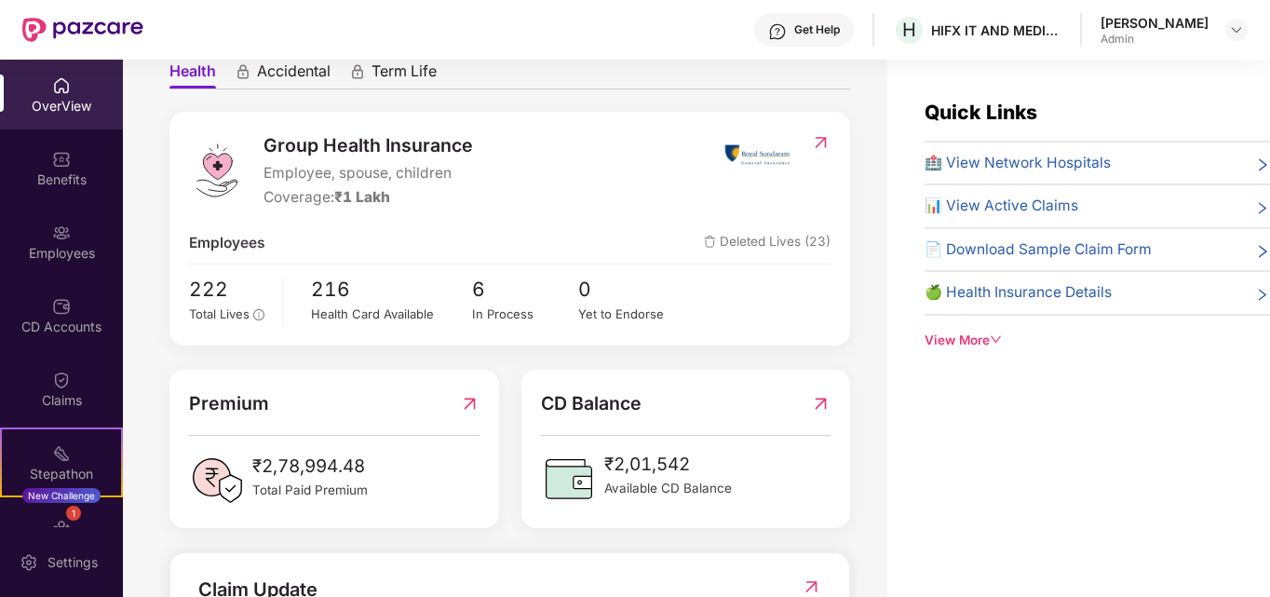
scroll to position [174, 0]
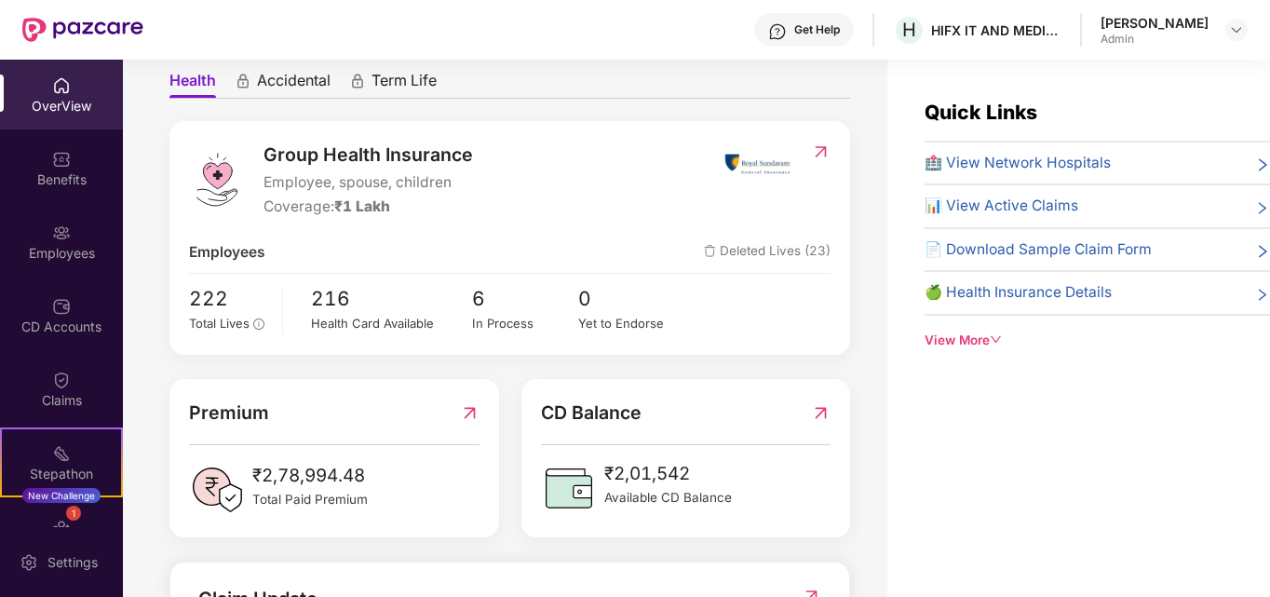
click at [63, 90] on img at bounding box center [61, 85] width 19 height 19
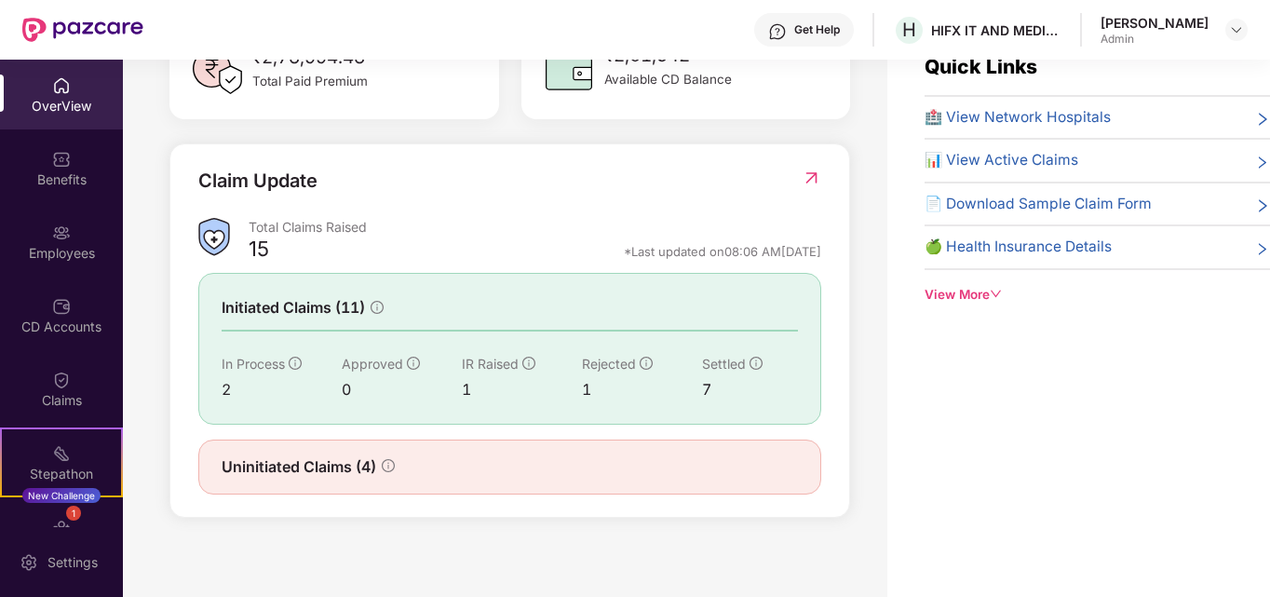
scroll to position [60, 0]
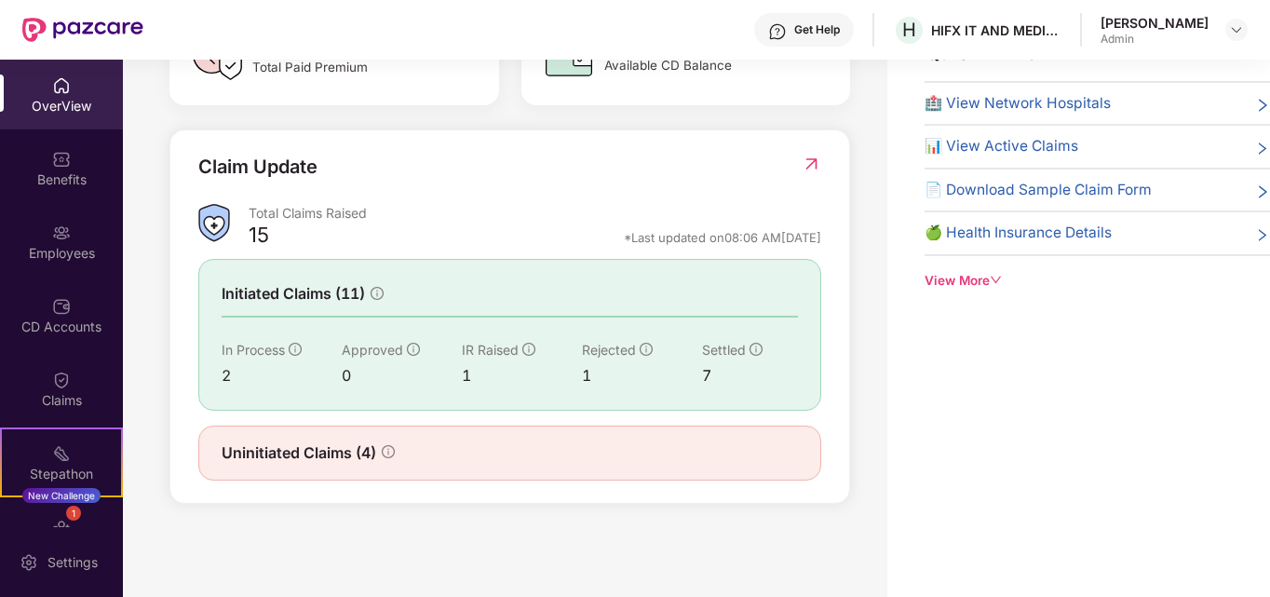
click at [957, 279] on div "View More" at bounding box center [1096, 281] width 345 height 20
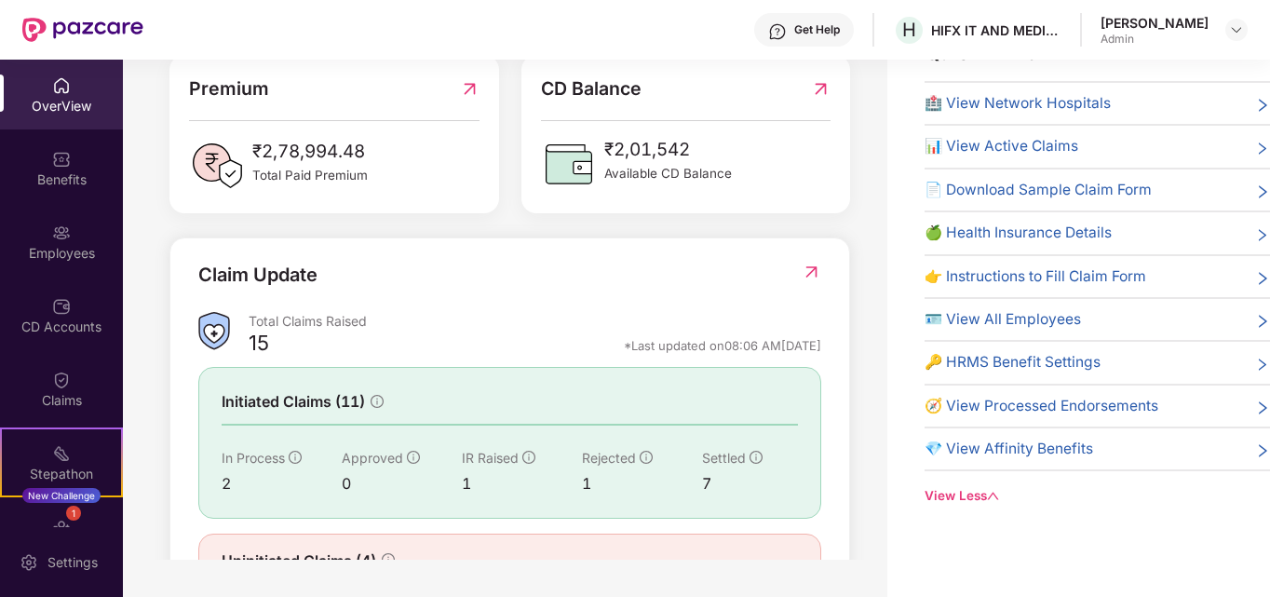
scroll to position [453, 0]
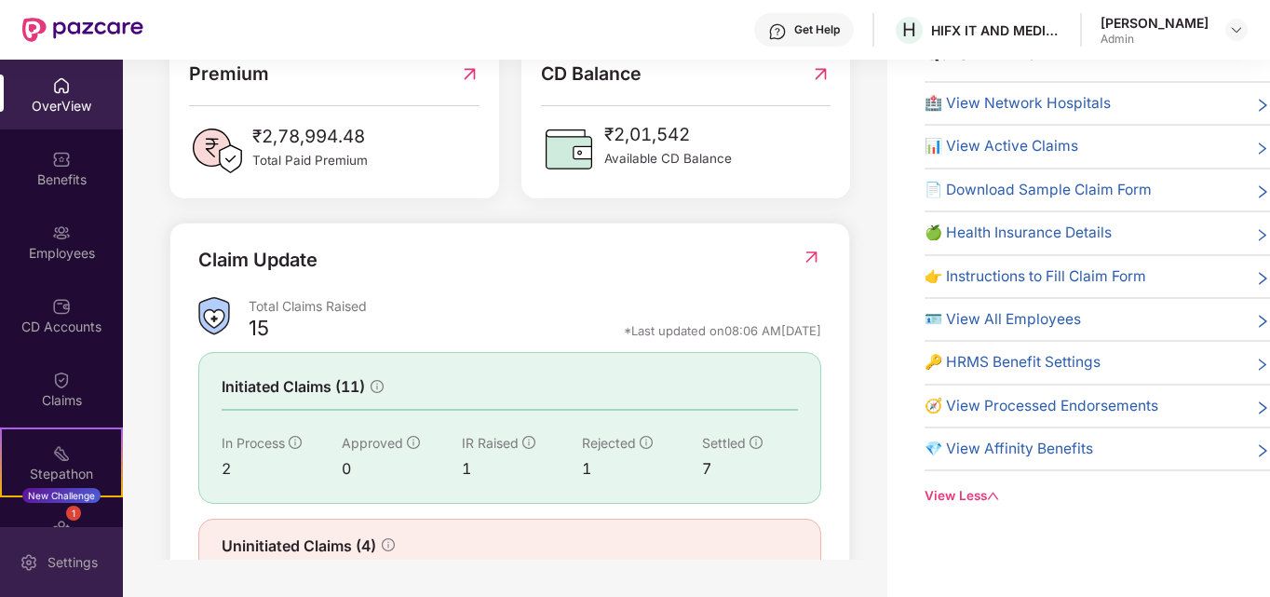
click at [74, 561] on div "Settings" at bounding box center [72, 562] width 61 height 19
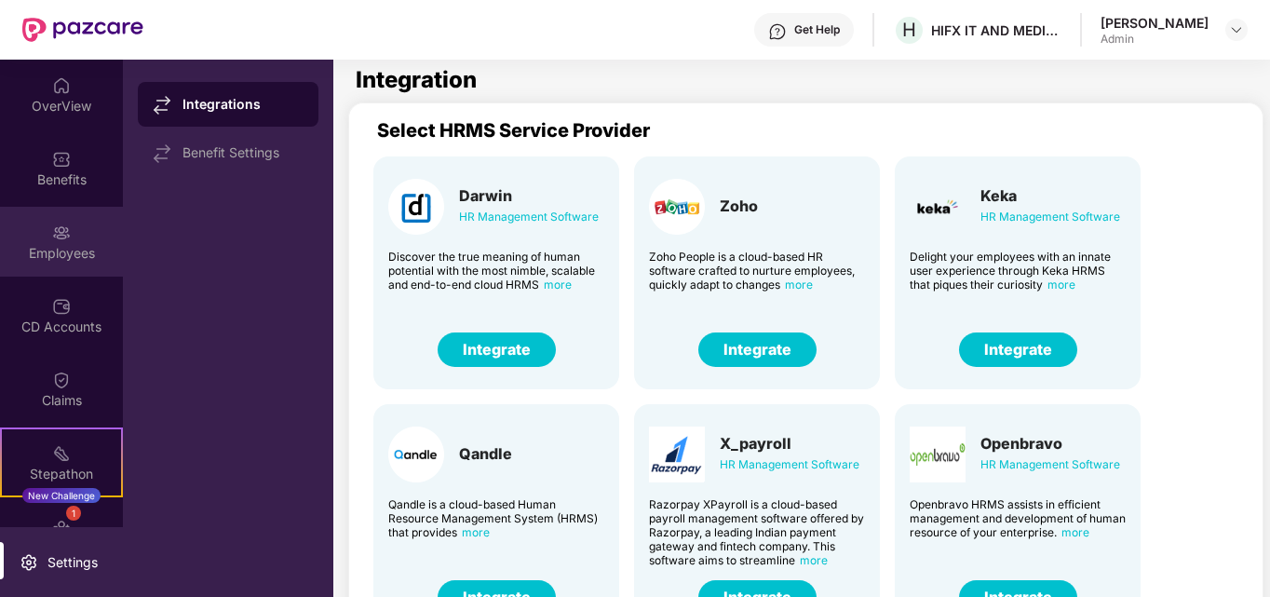
click at [68, 236] on div "Employees" at bounding box center [61, 242] width 123 height 70
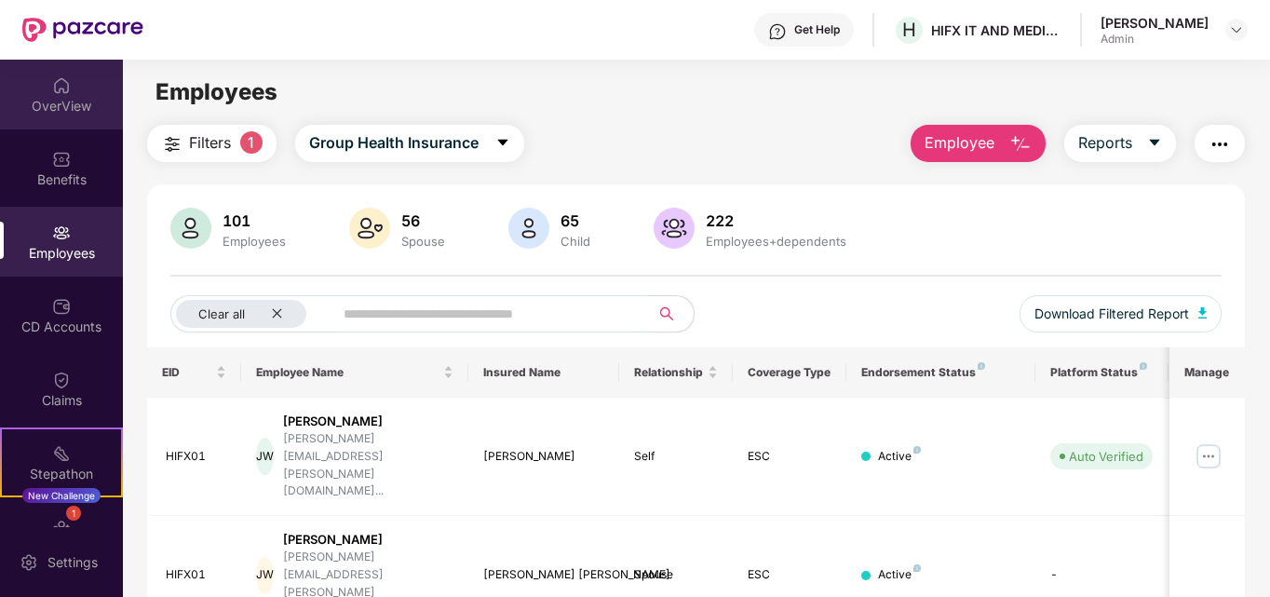
click at [66, 103] on div "OverView" at bounding box center [61, 106] width 123 height 19
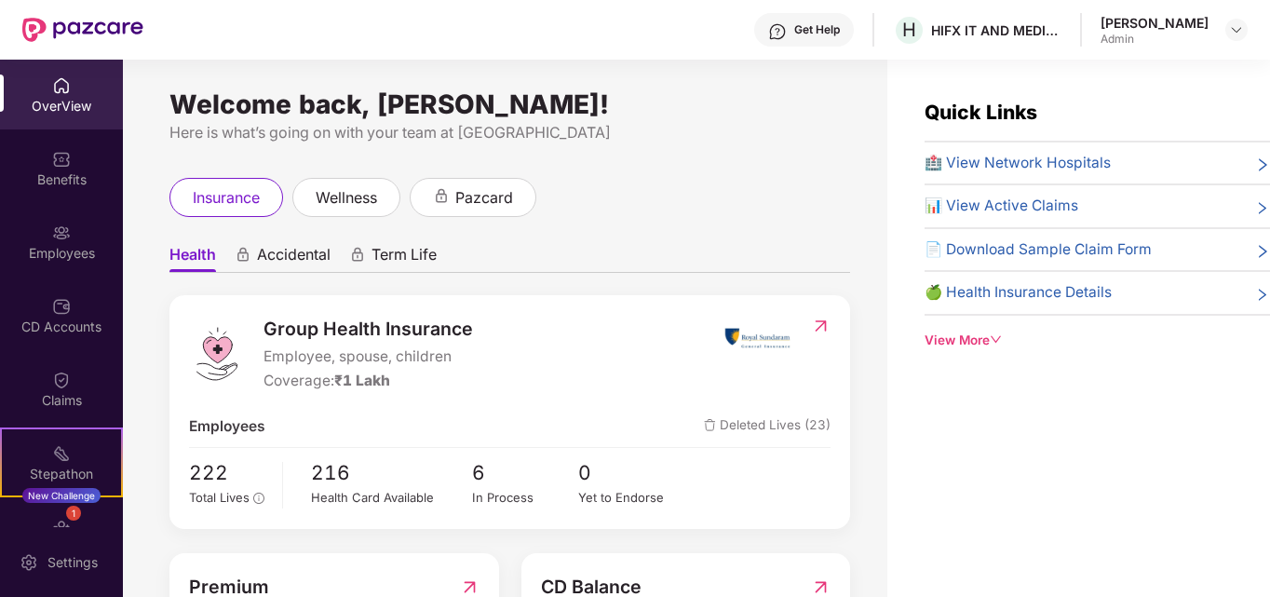
click at [754, 147] on div "Welcome back, Manjula J Namboodiri! Here is what’s going on with your team at P…" at bounding box center [505, 340] width 764 height 560
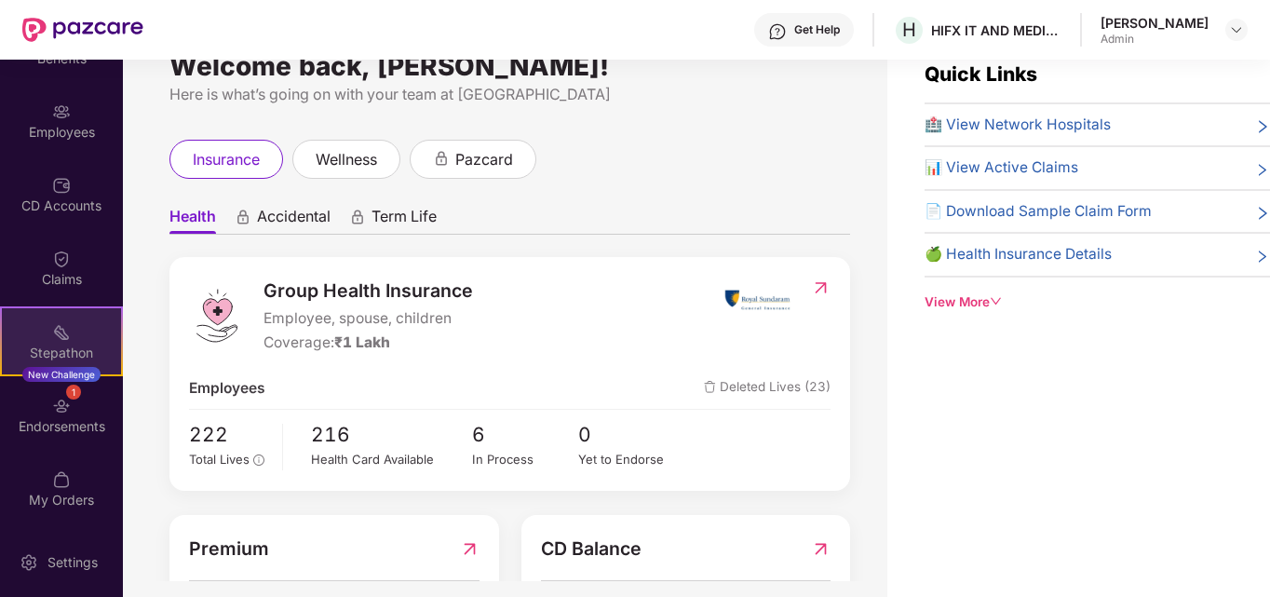
scroll to position [60, 0]
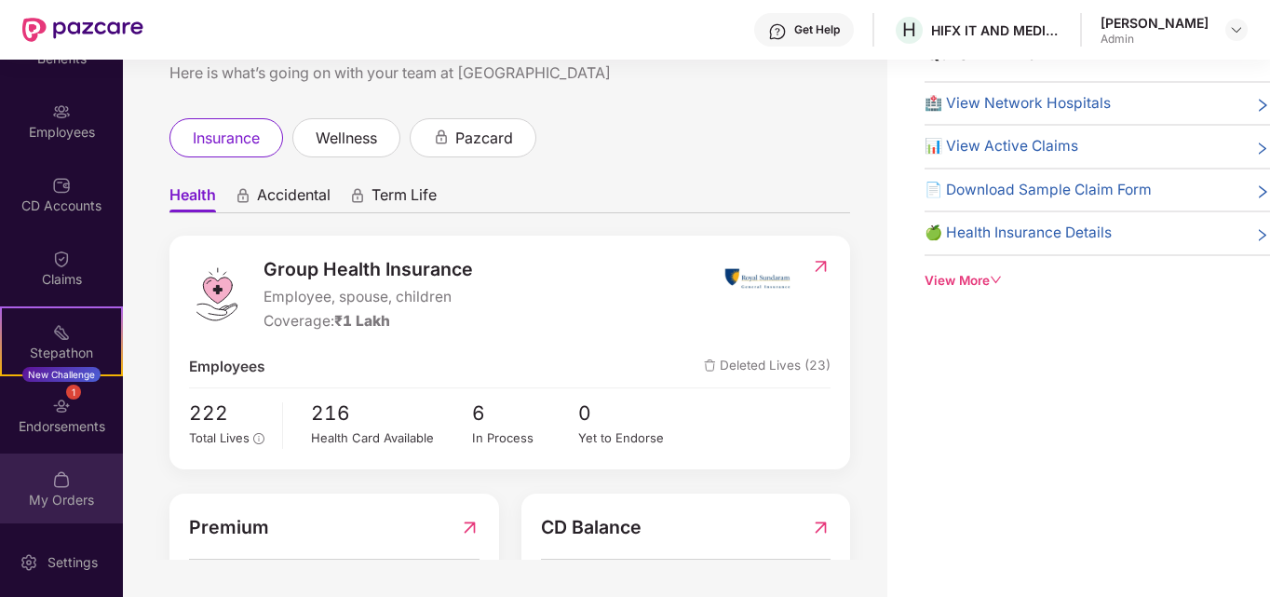
click at [58, 481] on img at bounding box center [61, 479] width 19 height 19
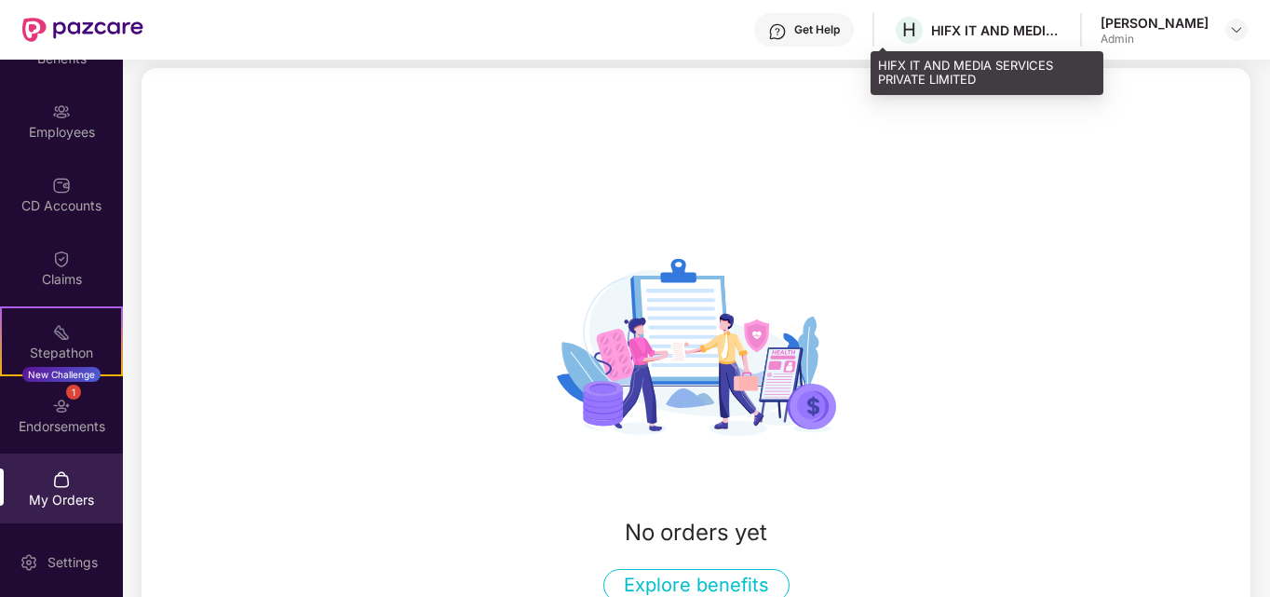
click at [993, 31] on div "HIFX IT AND MEDIA SERVICES PRIVATE LIMITED" at bounding box center [996, 30] width 130 height 18
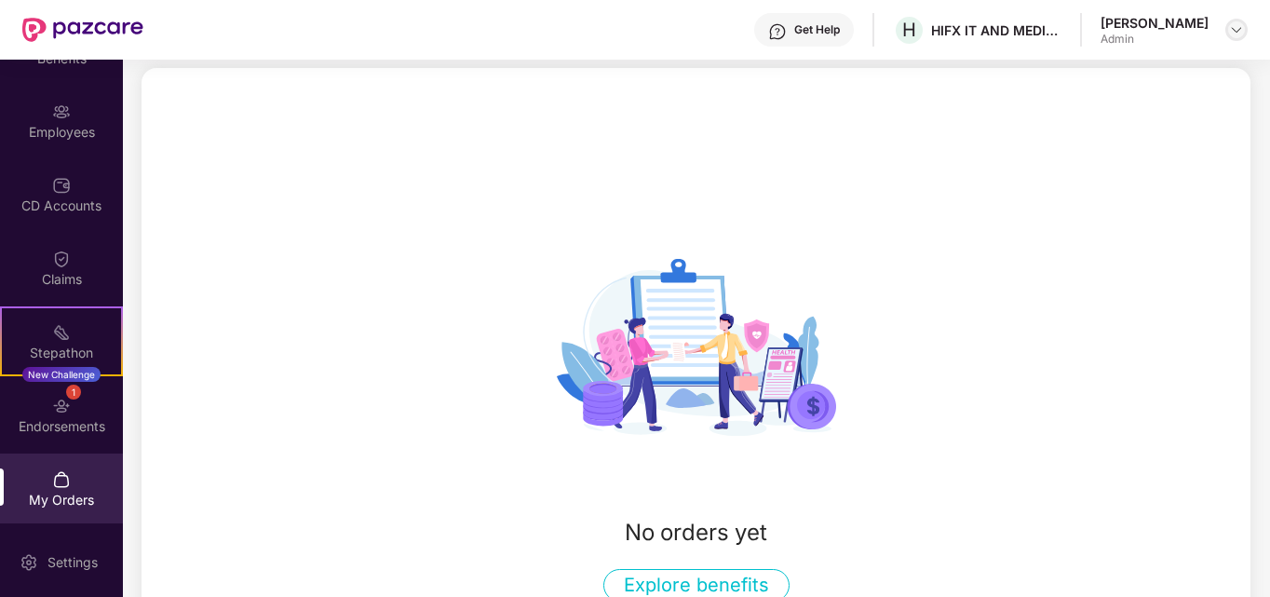
click at [1235, 30] on img at bounding box center [1236, 29] width 15 height 15
click at [834, 137] on div "No orders yet Explore benefits" at bounding box center [696, 404] width 1109 height 673
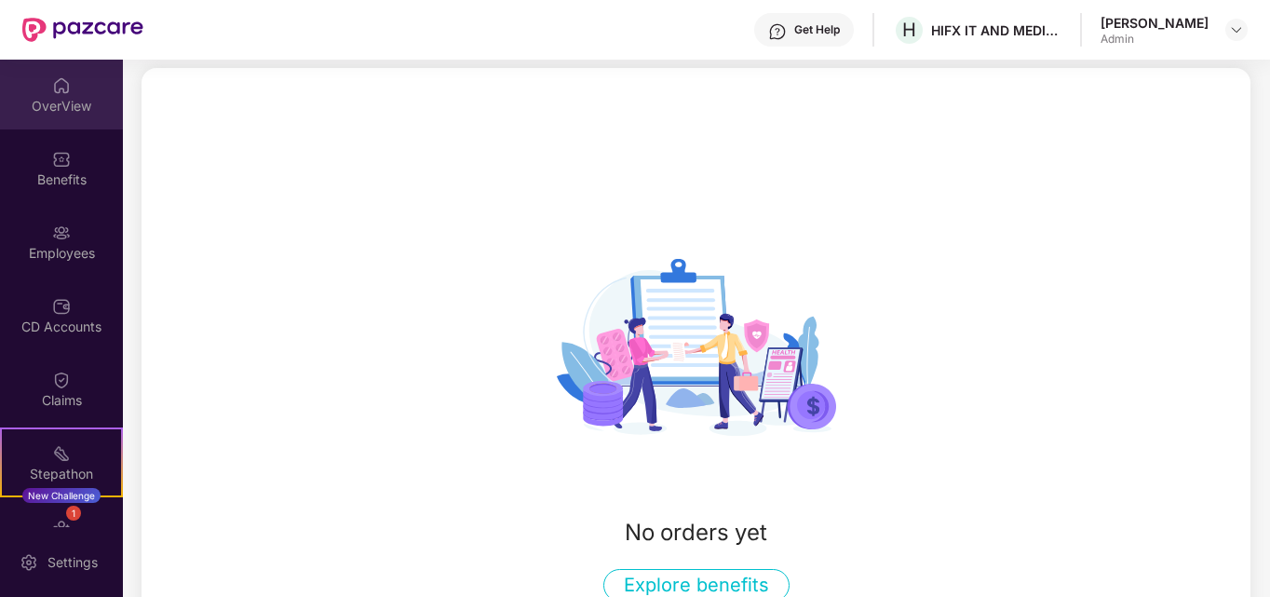
click at [61, 103] on div "OverView" at bounding box center [61, 106] width 123 height 19
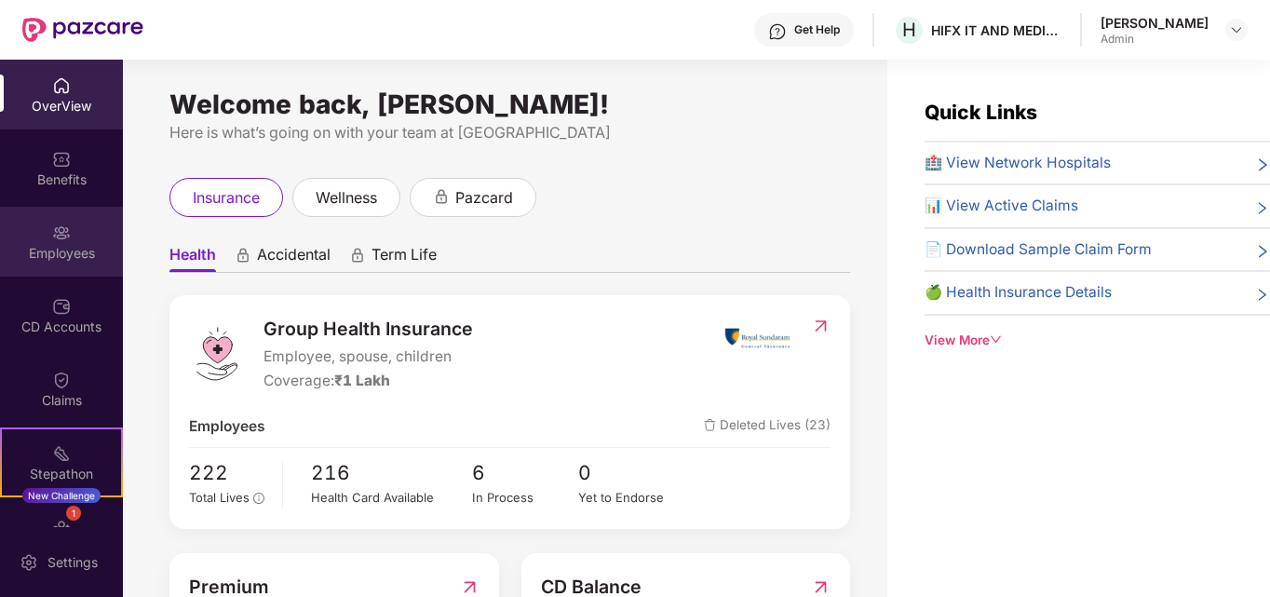
click at [61, 230] on img at bounding box center [61, 232] width 19 height 19
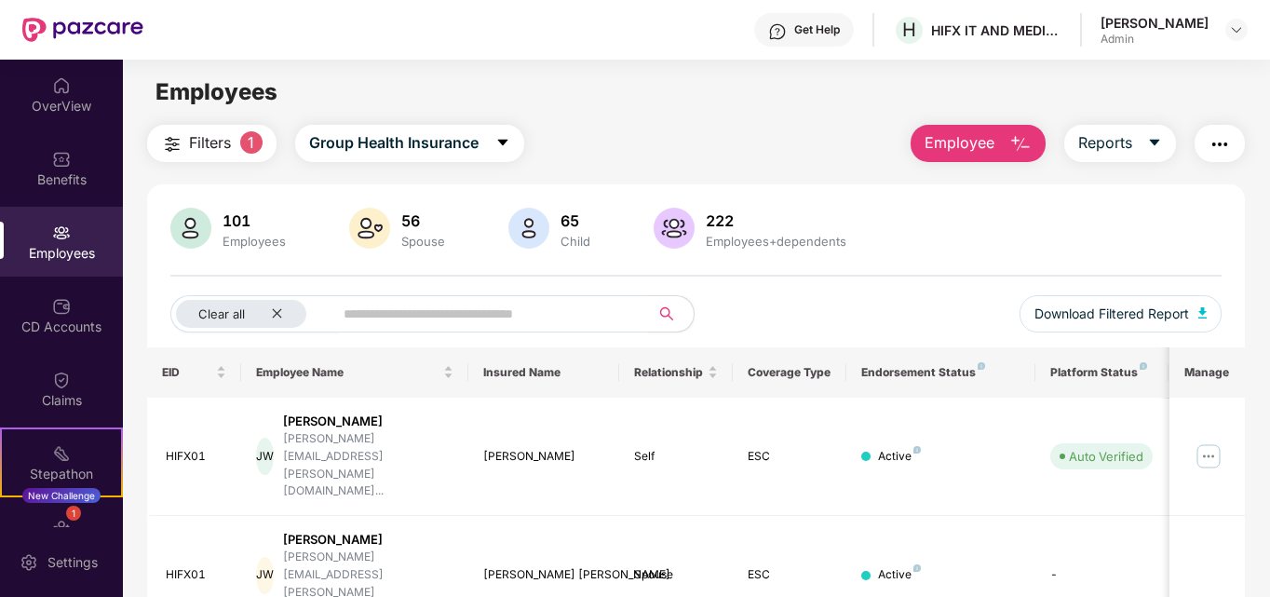
click at [420, 316] on input "text" at bounding box center [484, 314] width 281 height 28
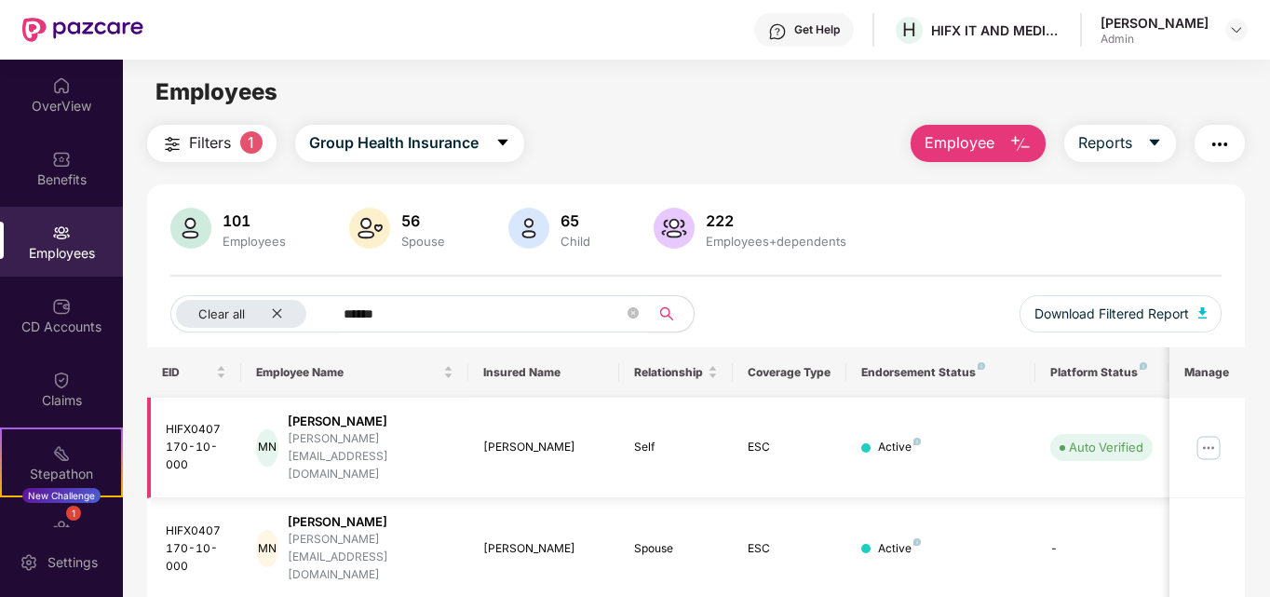
scroll to position [60, 0]
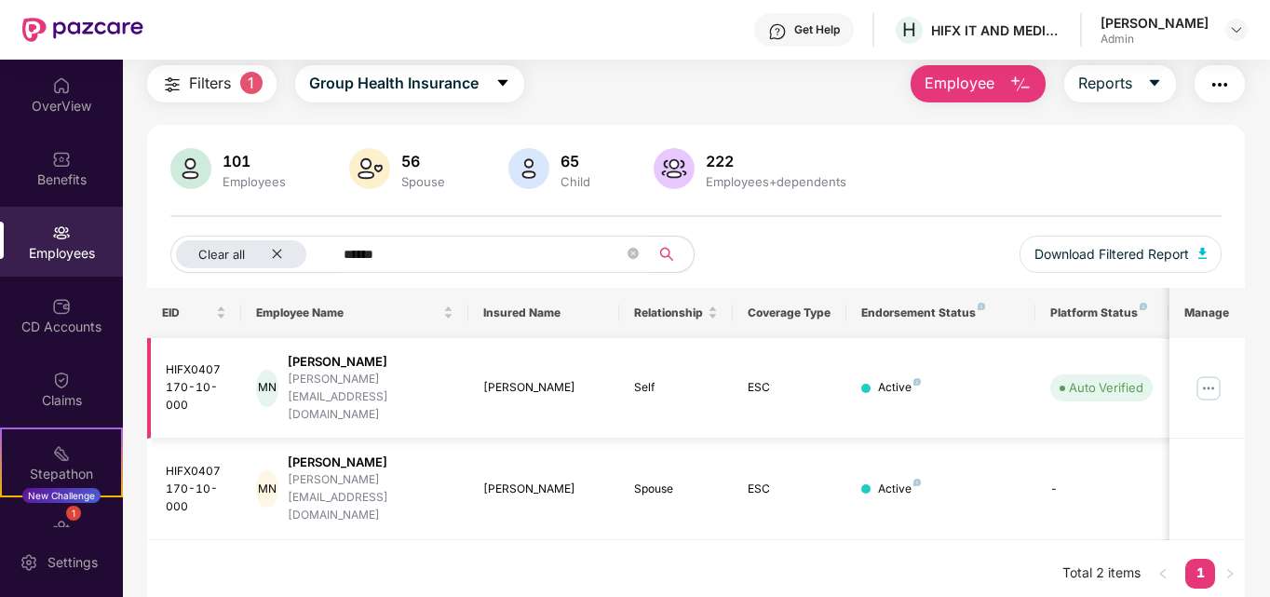
type input "******"
click at [1208, 375] on img at bounding box center [1209, 388] width 30 height 30
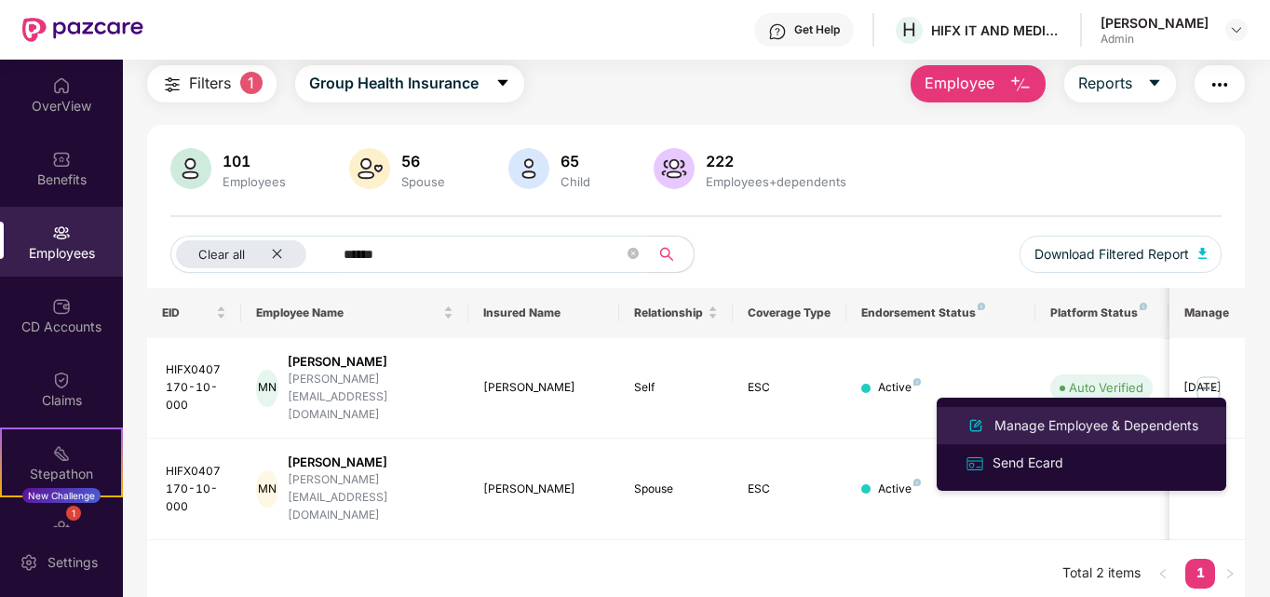
click at [1130, 427] on div "Manage Employee & Dependents" at bounding box center [1096, 425] width 211 height 20
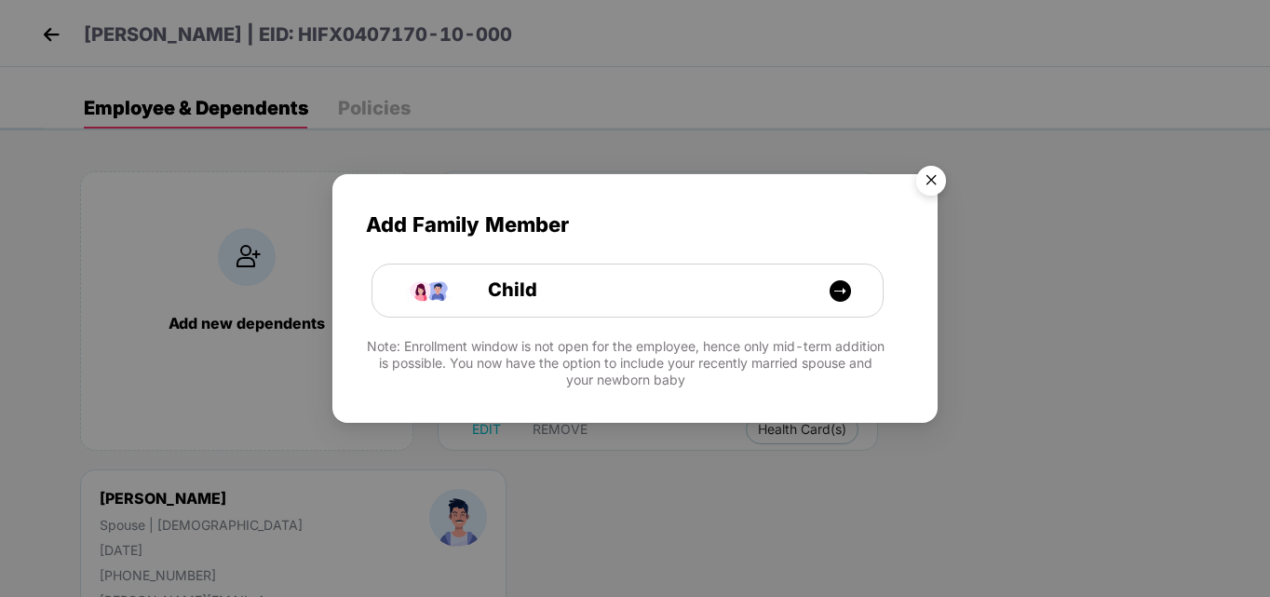
click at [923, 184] on img "Close" at bounding box center [931, 183] width 52 height 52
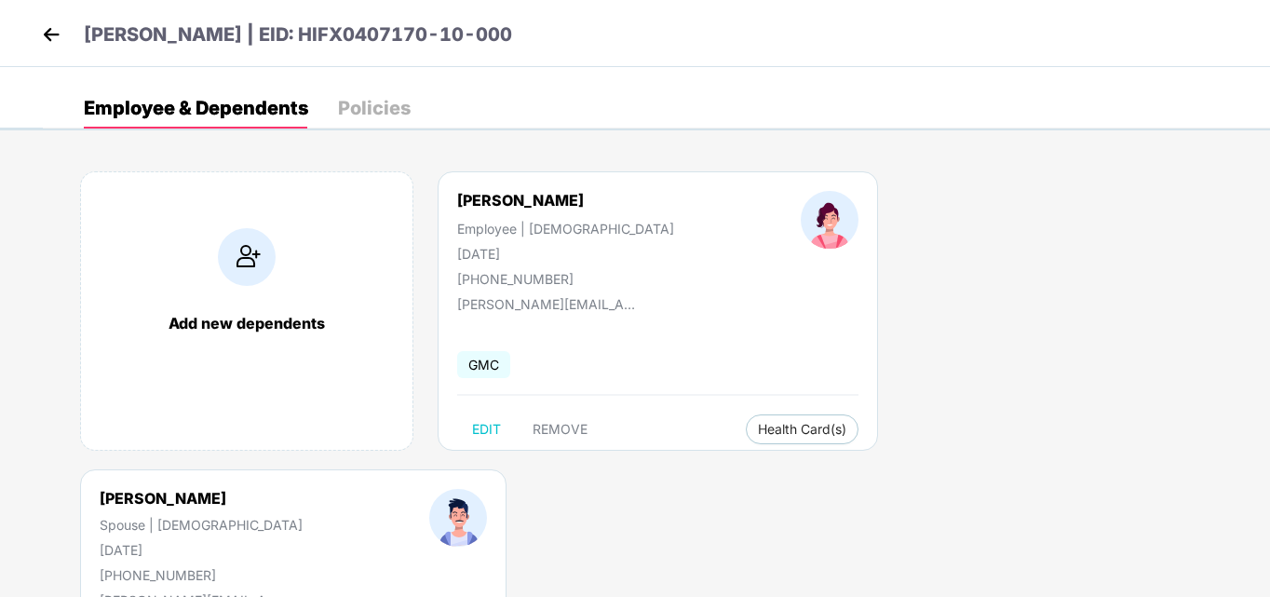
click at [52, 35] on img at bounding box center [51, 34] width 28 height 28
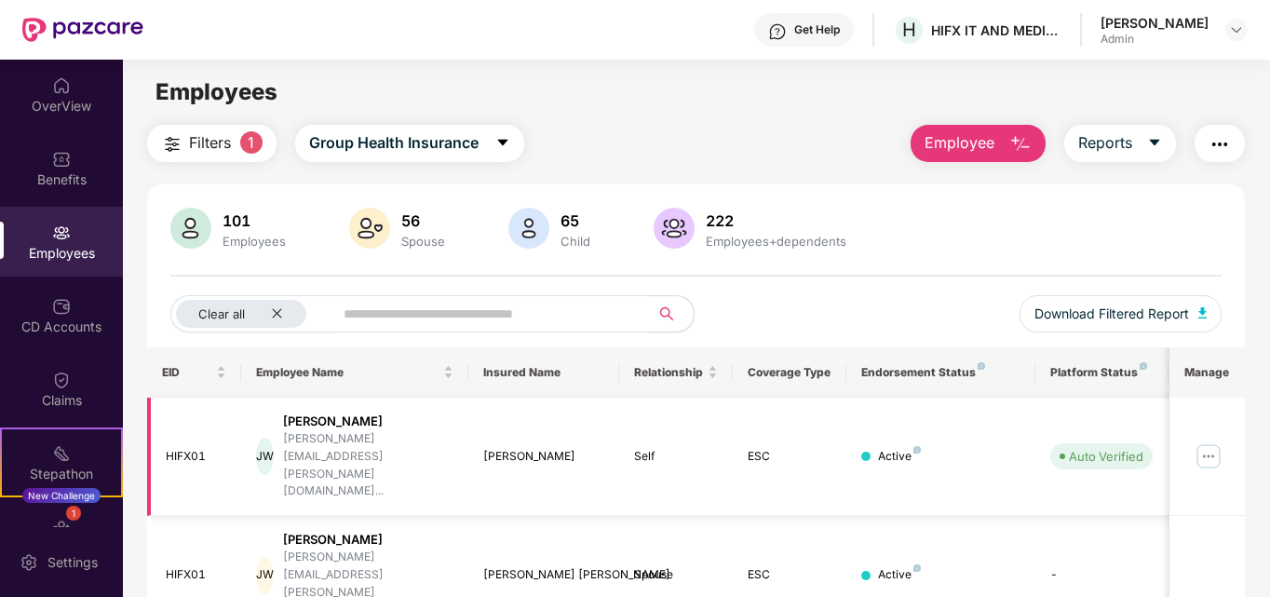
click at [1212, 441] on img at bounding box center [1209, 456] width 30 height 30
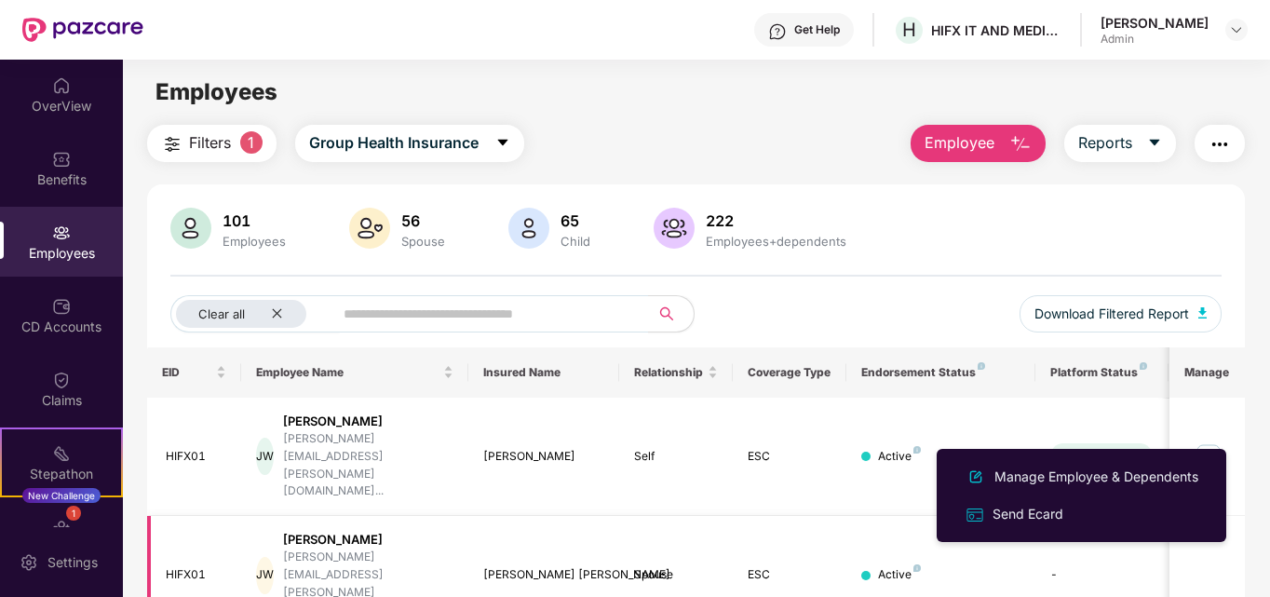
click at [1237, 516] on td at bounding box center [1206, 575] width 75 height 118
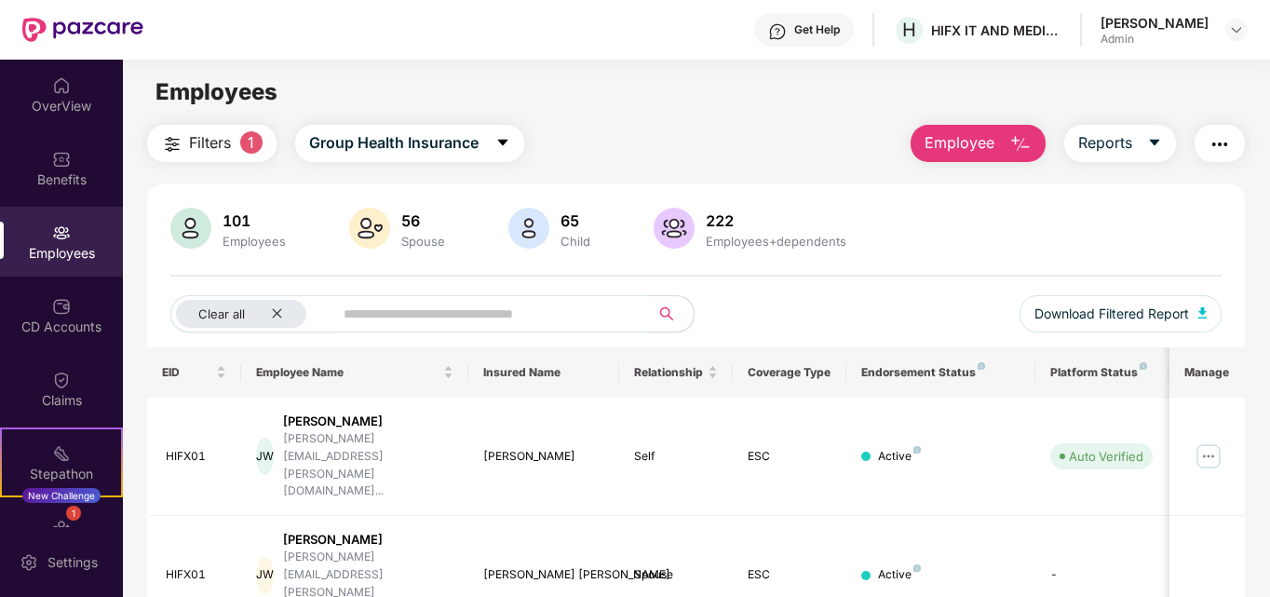
click at [428, 318] on input "text" at bounding box center [484, 314] width 281 height 28
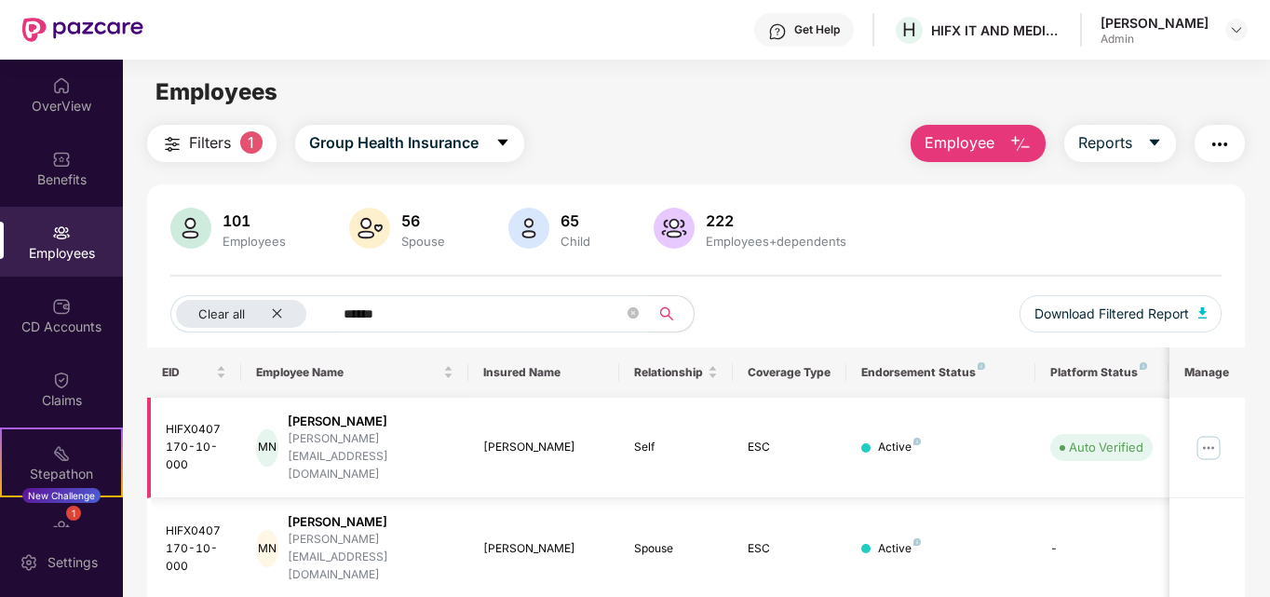
type input "******"
click at [1208, 436] on img at bounding box center [1209, 448] width 30 height 30
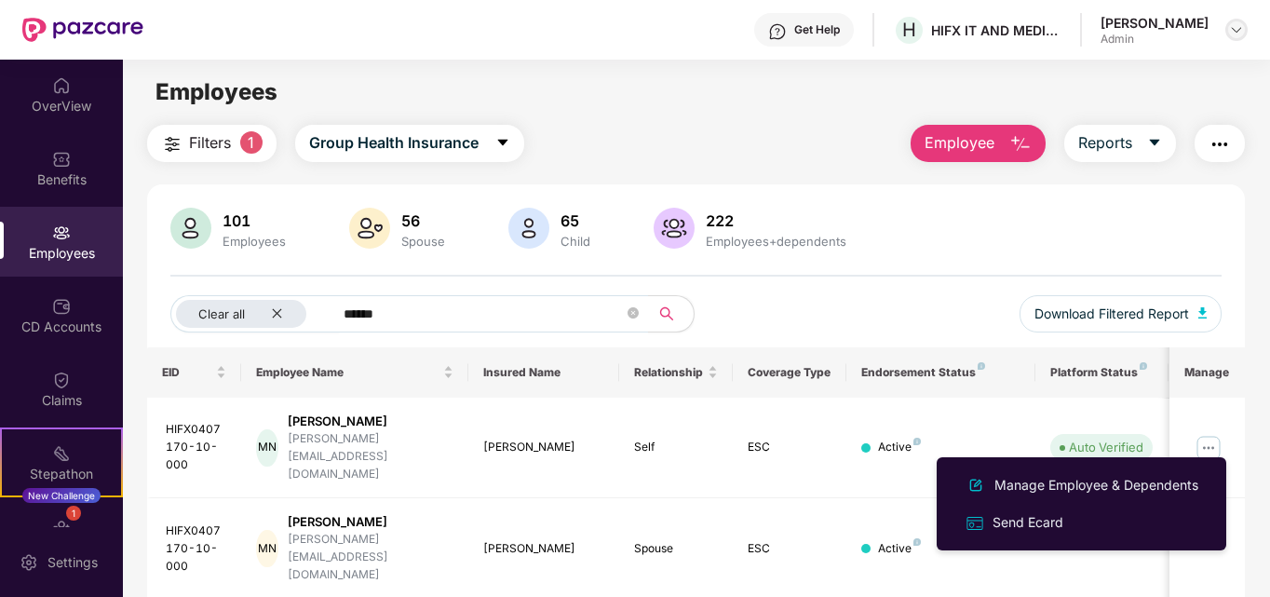
click at [1235, 26] on img at bounding box center [1236, 29] width 15 height 15
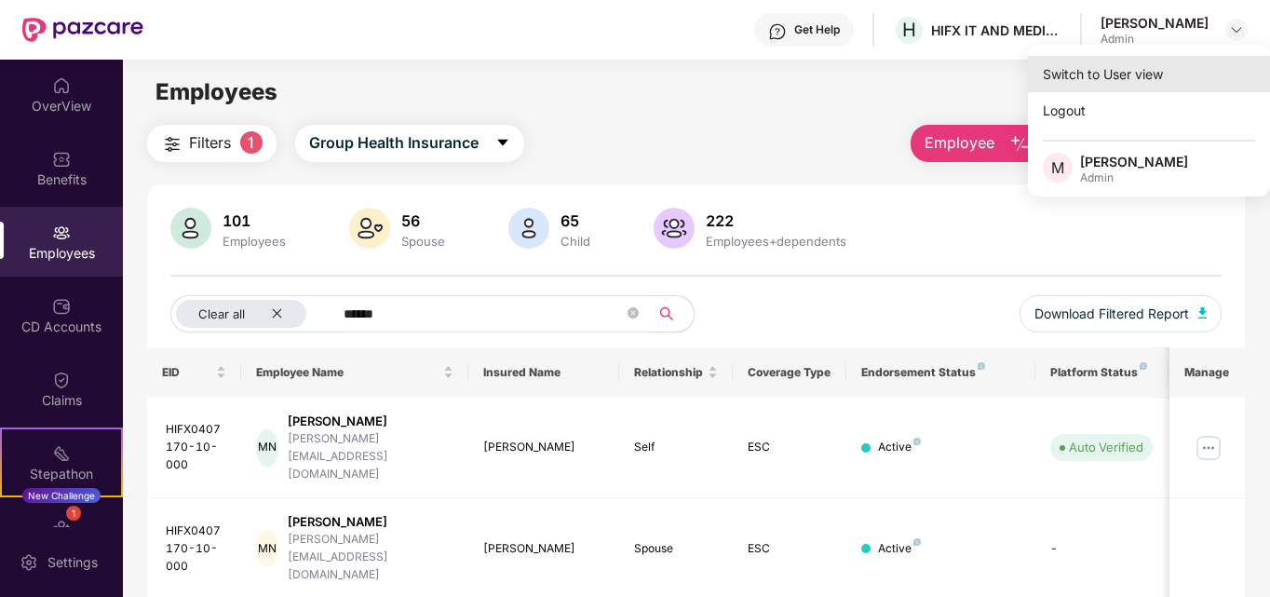
click at [1104, 73] on div "Switch to User view" at bounding box center [1149, 74] width 242 height 36
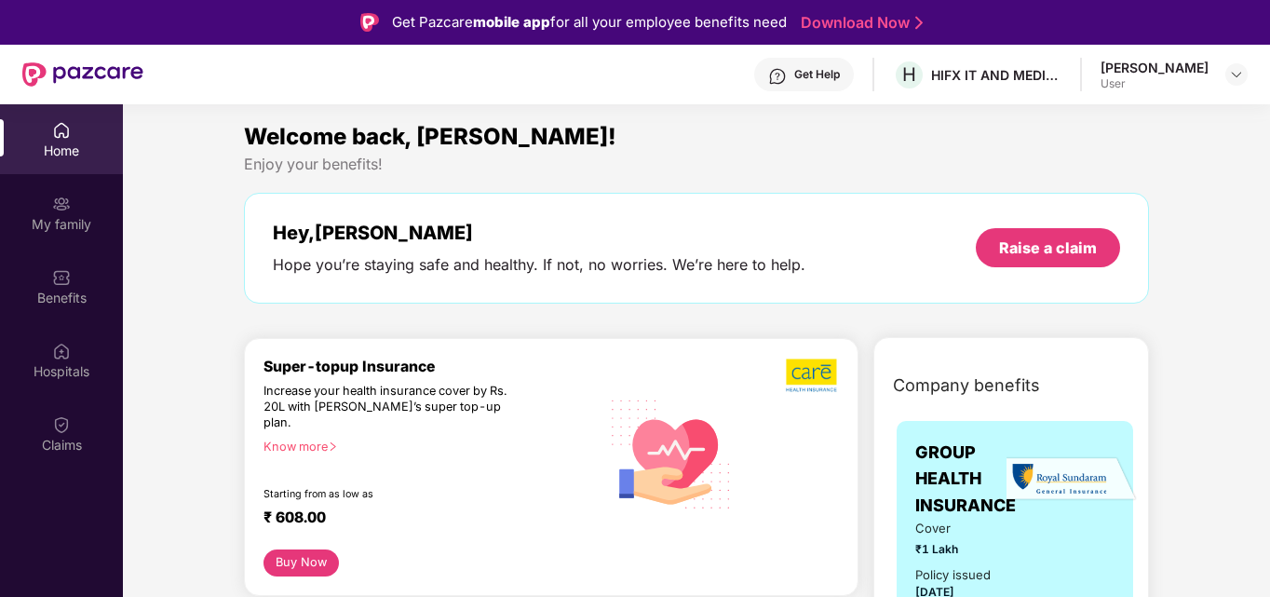
scroll to position [93, 0]
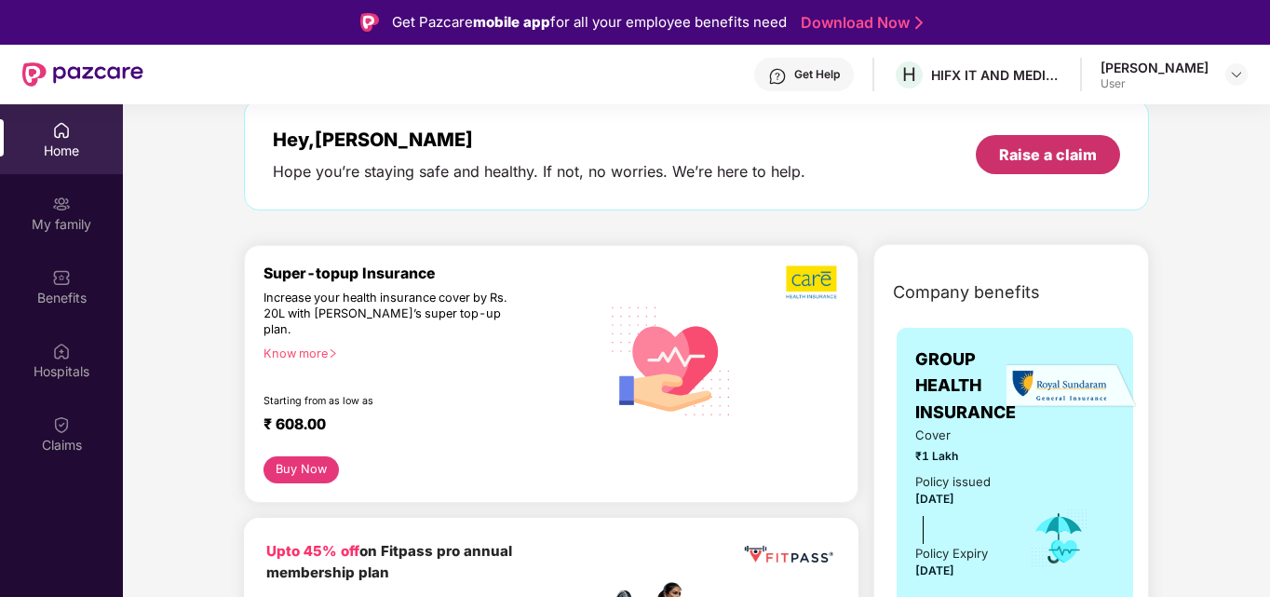
click at [1032, 163] on div "Raise a claim" at bounding box center [1048, 154] width 98 height 20
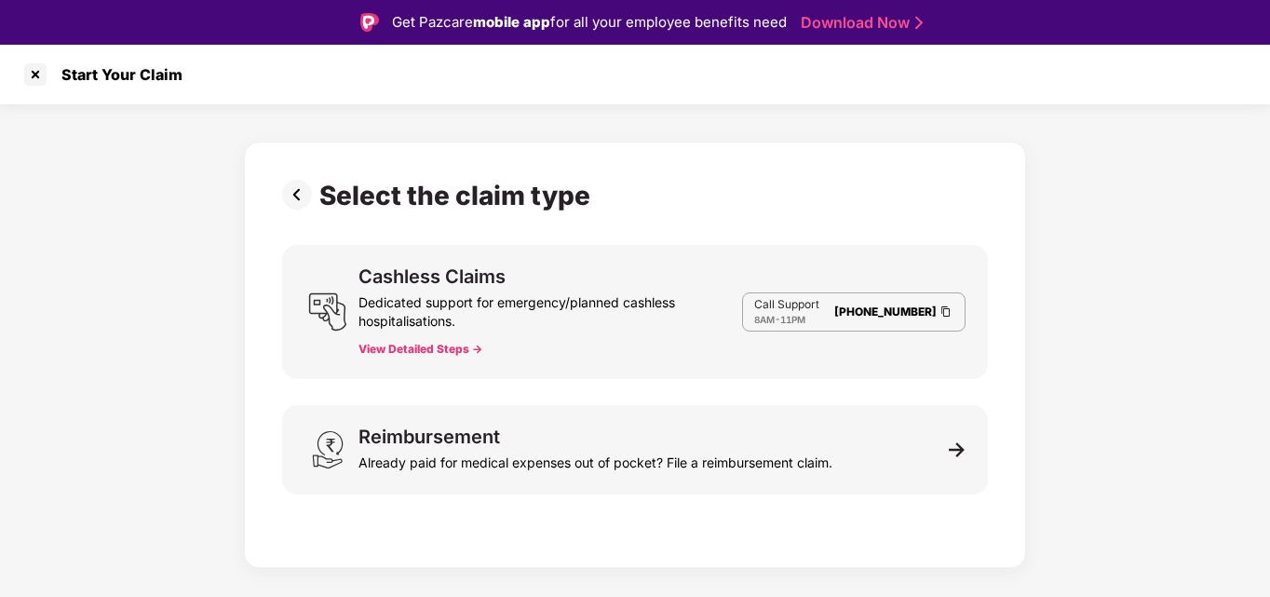
scroll to position [0, 0]
